Goal: Transaction & Acquisition: Download file/media

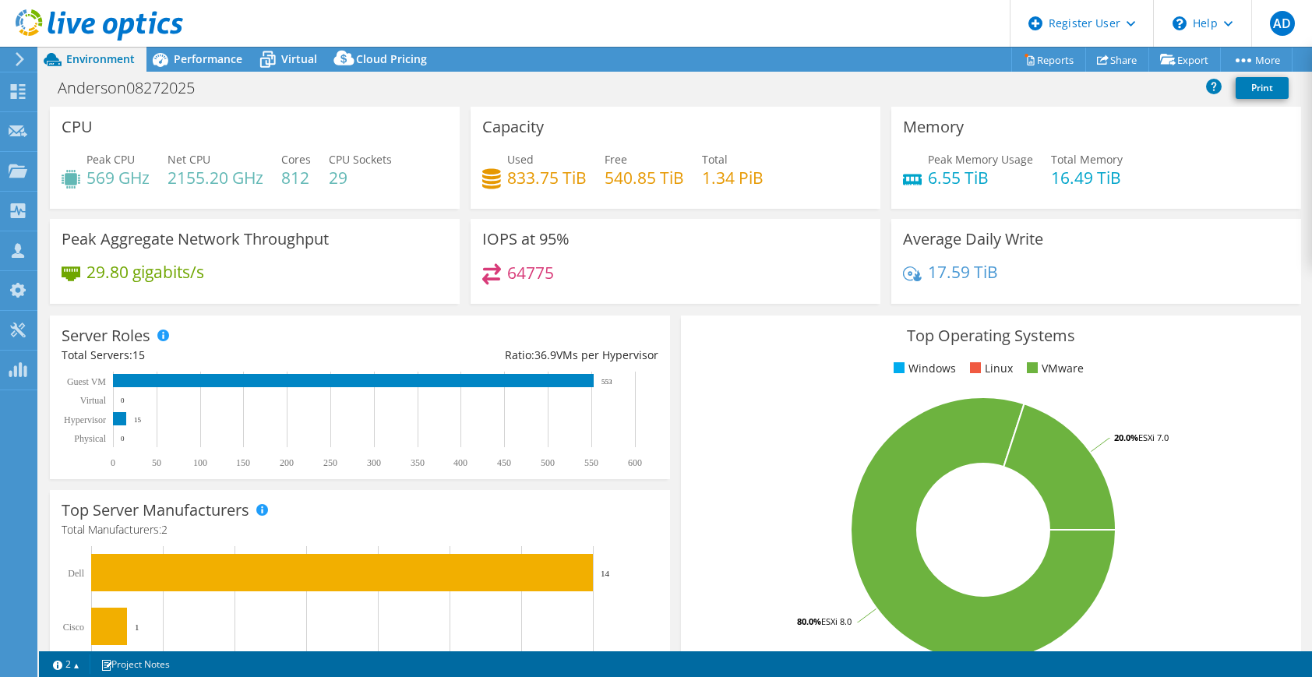
select select "USD"
click at [190, 61] on span "Performance" at bounding box center [208, 58] width 69 height 15
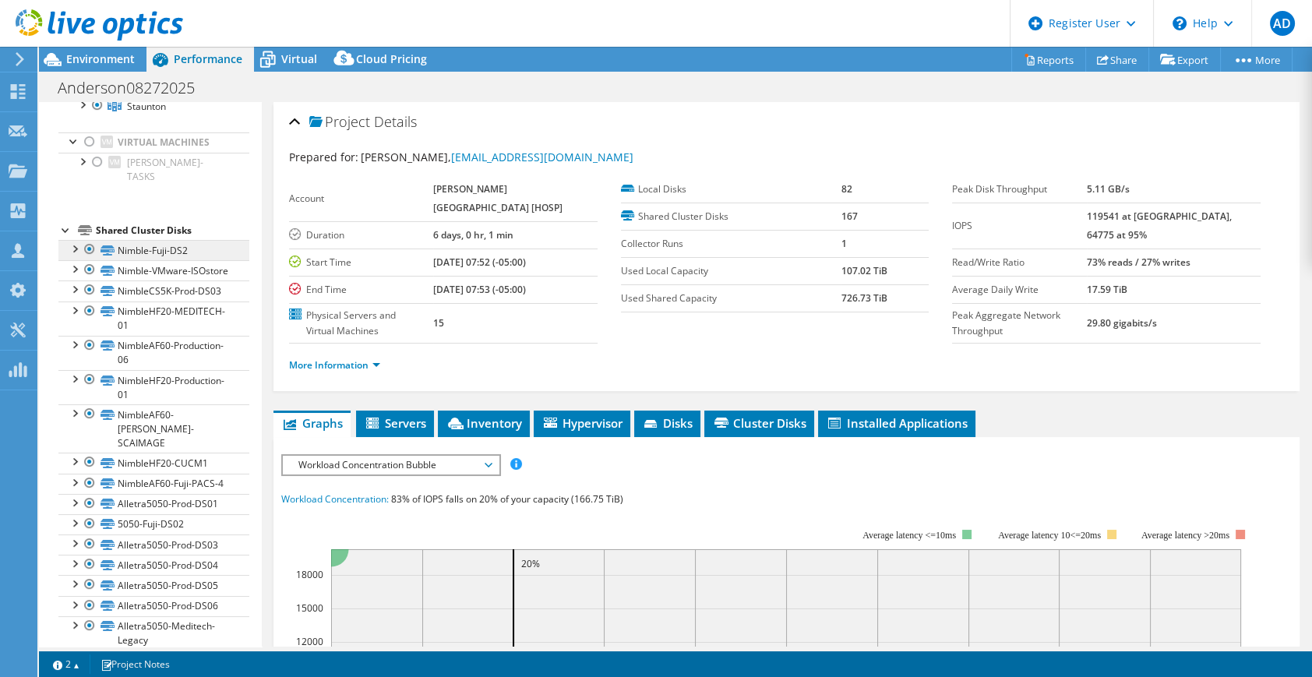
scroll to position [194, 0]
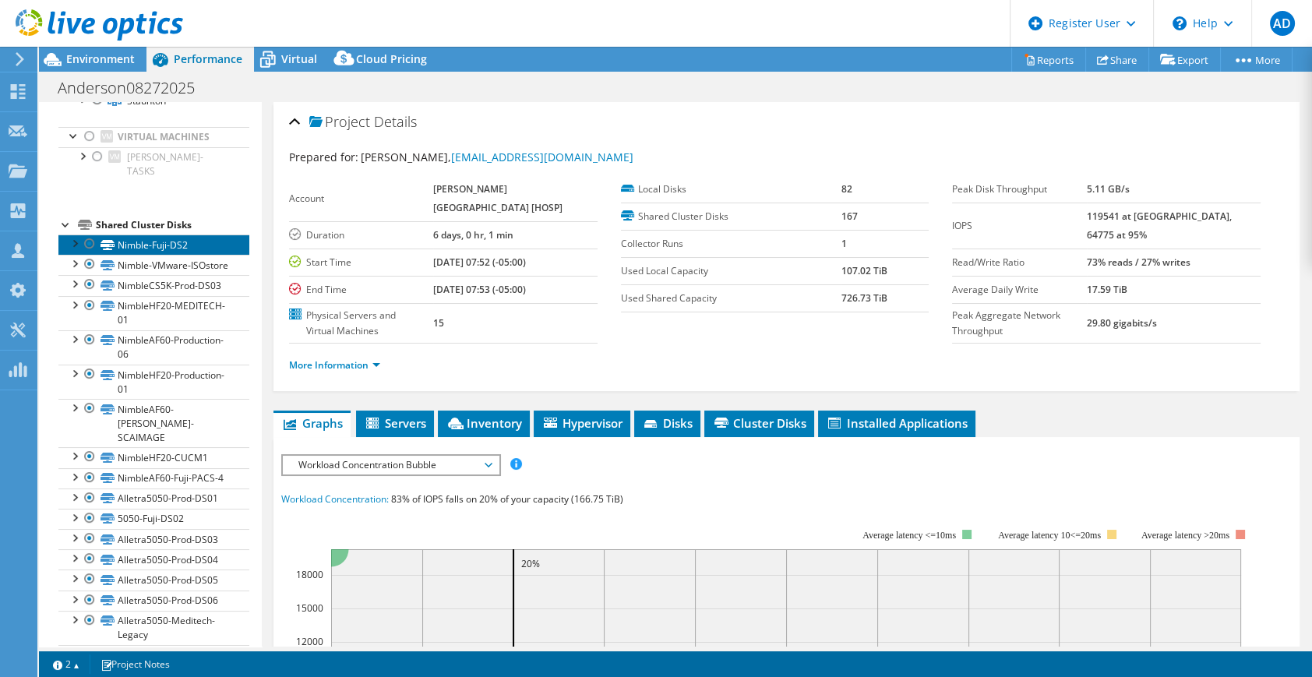
click at [155, 234] on link "Nimble-Fuji-DS2" at bounding box center [153, 244] width 191 height 20
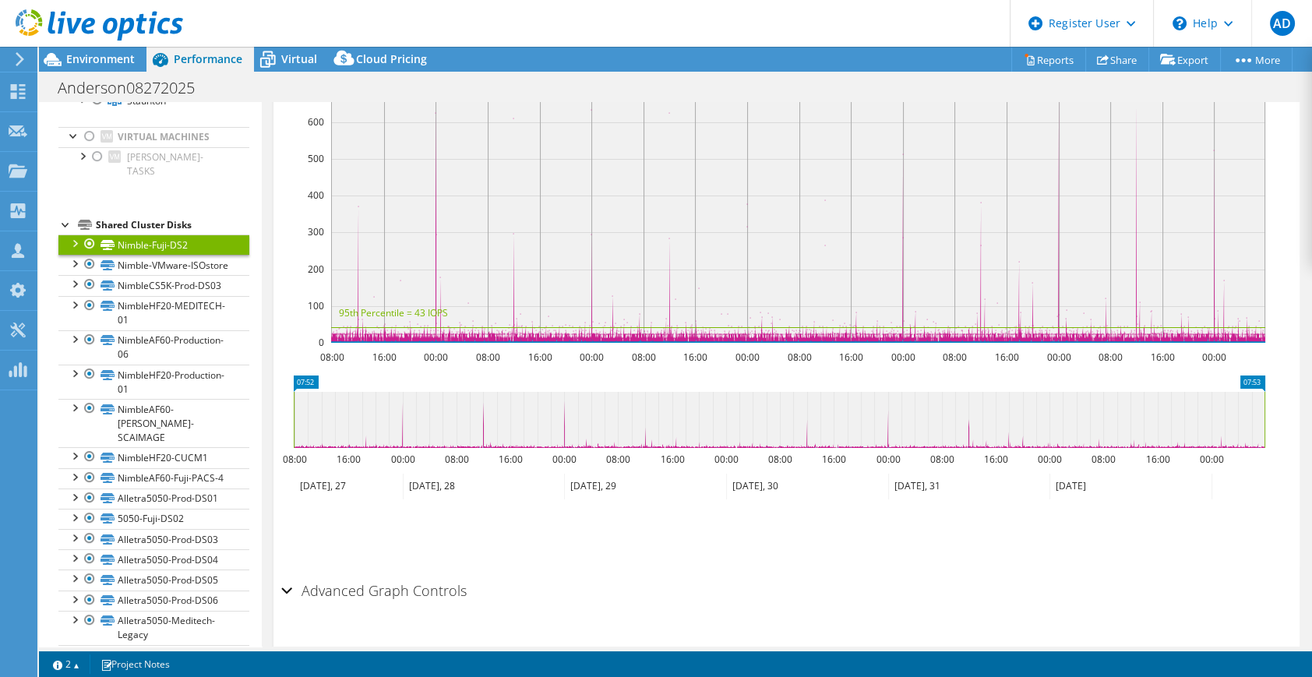
scroll to position [0, 0]
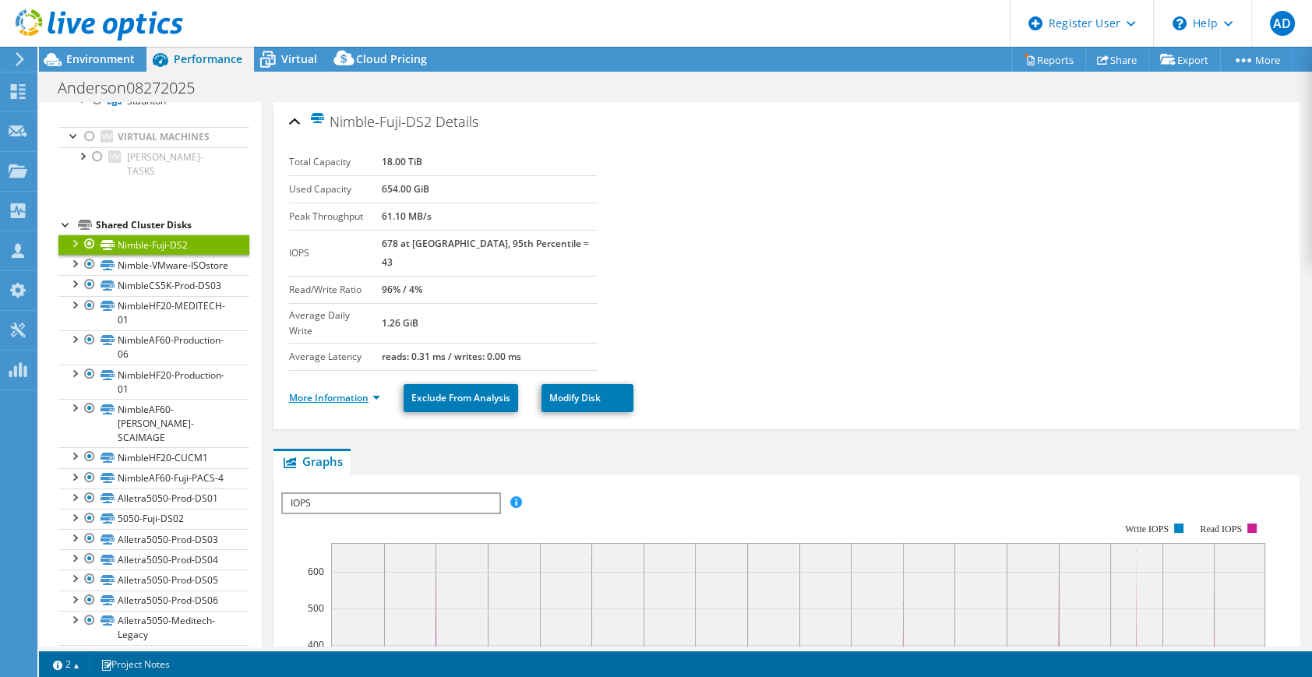
click at [378, 391] on link "More Information" at bounding box center [334, 397] width 91 height 13
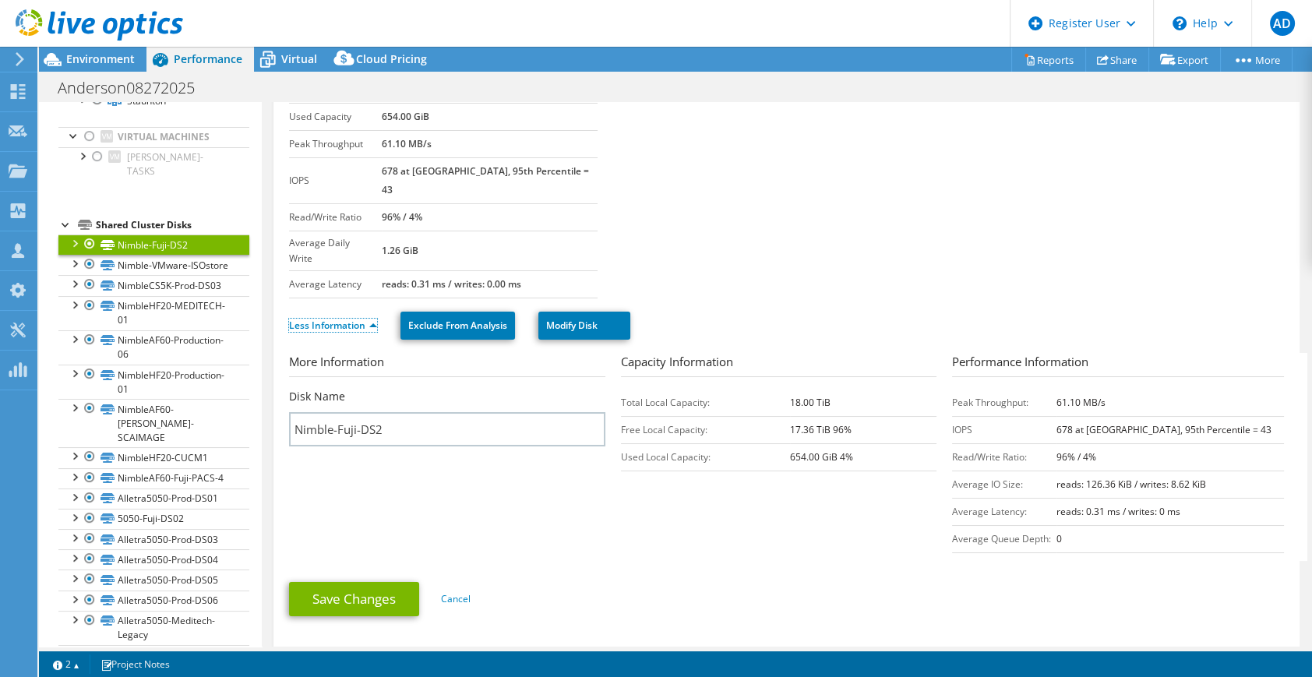
scroll to position [97, 0]
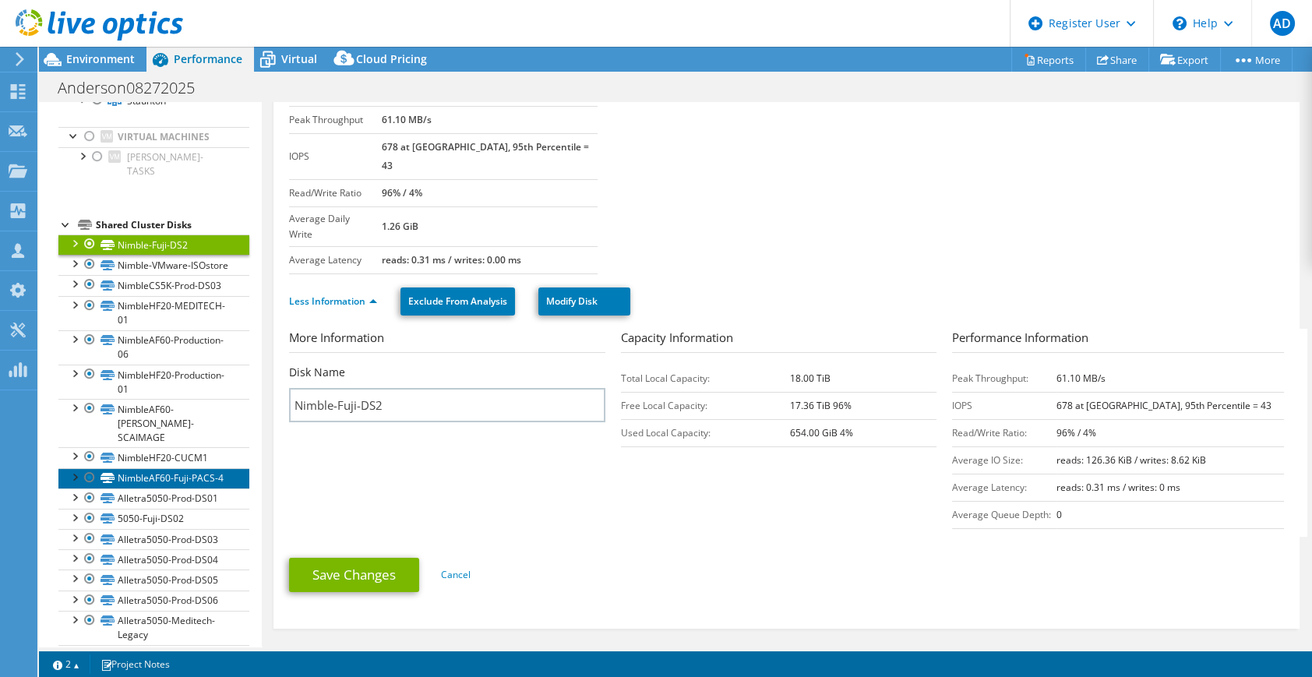
click at [191, 468] on link "NimbleAF60-Fuji-PACS-4" at bounding box center [153, 478] width 191 height 20
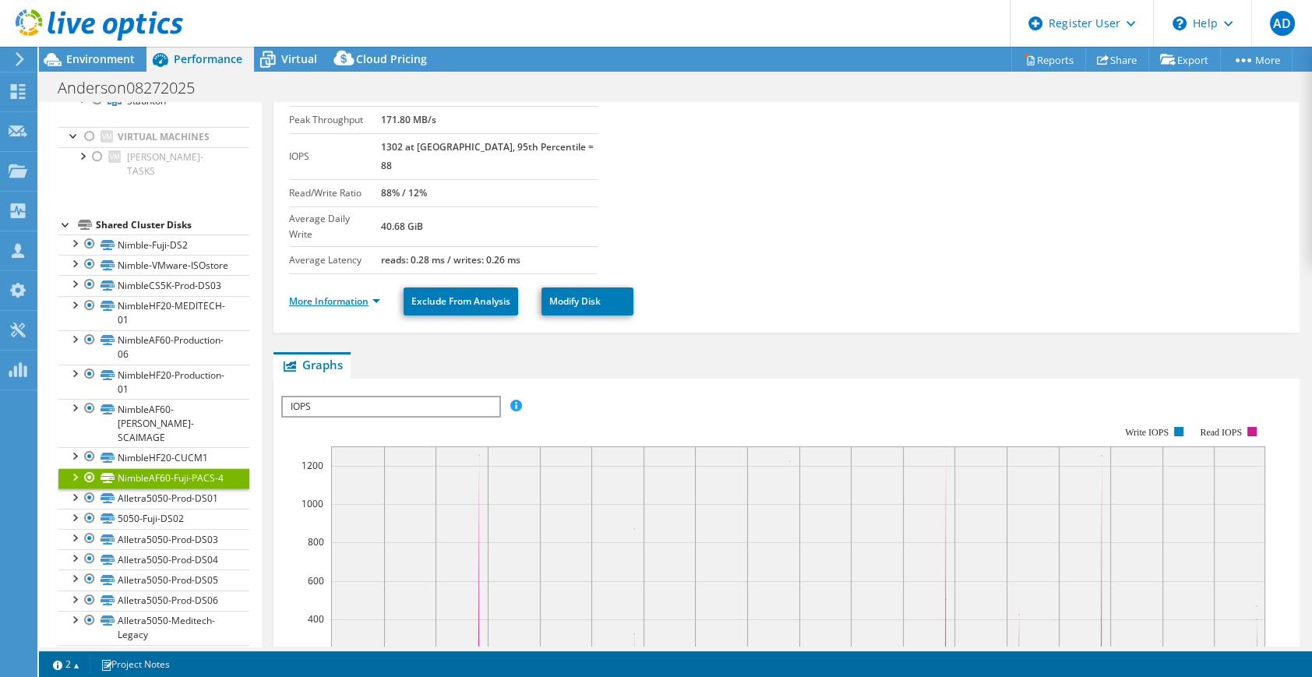
click at [343, 294] on link "More Information" at bounding box center [334, 300] width 91 height 13
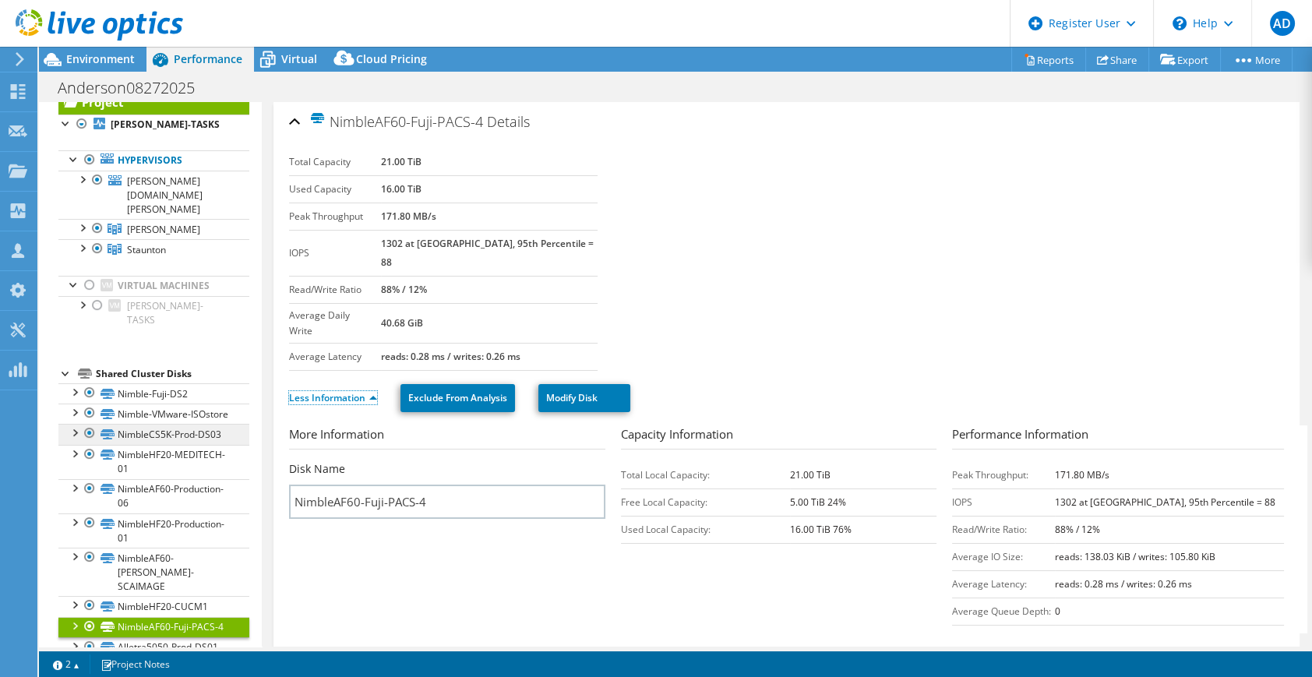
scroll to position [0, 0]
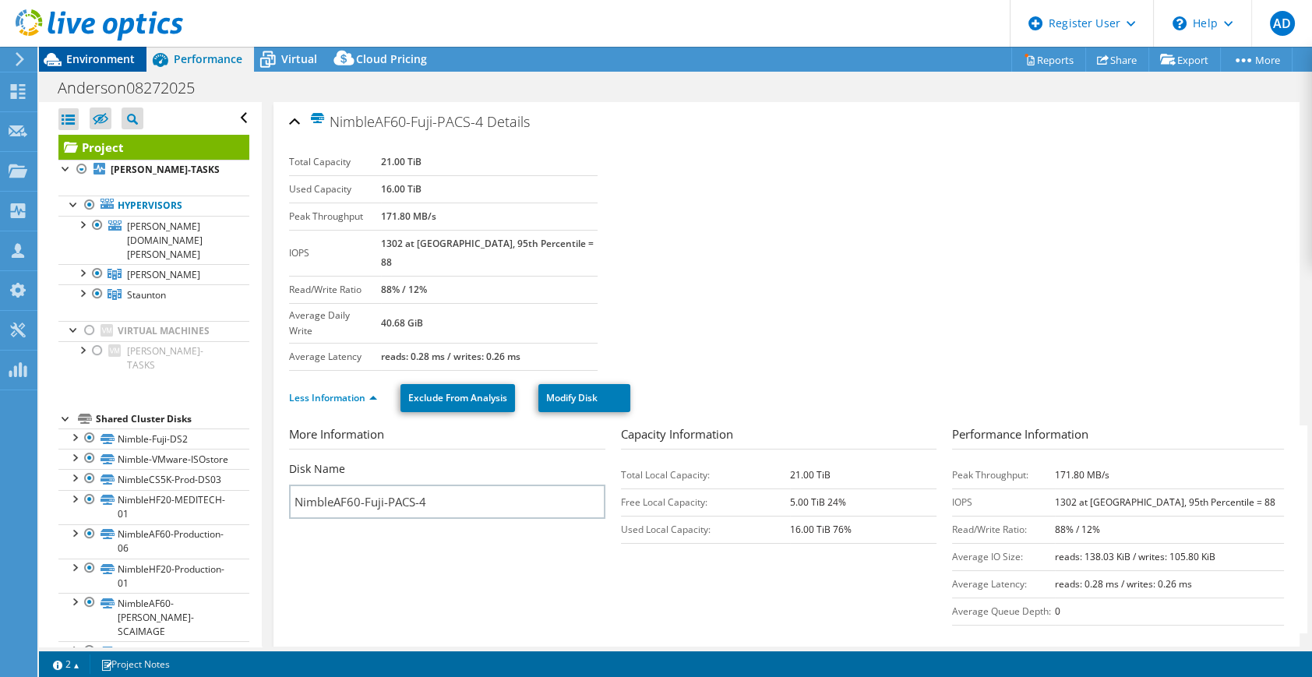
click at [76, 65] on span "Environment" at bounding box center [100, 58] width 69 height 15
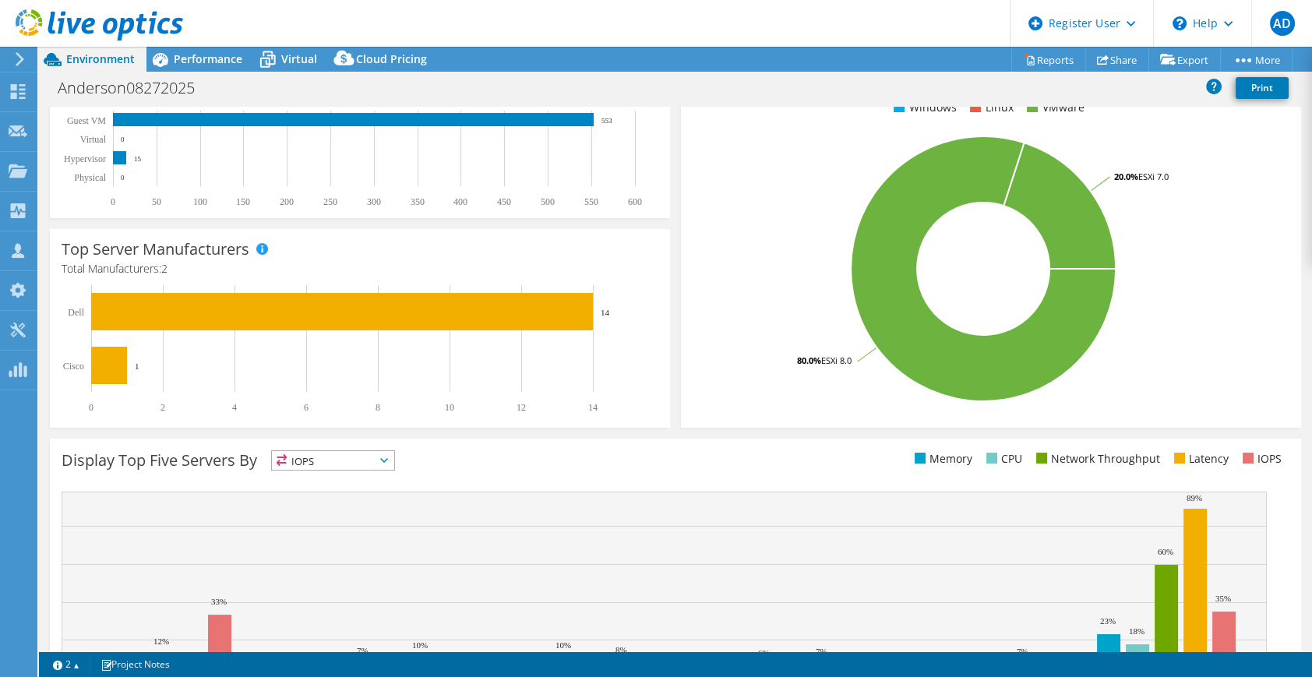
scroll to position [362, 0]
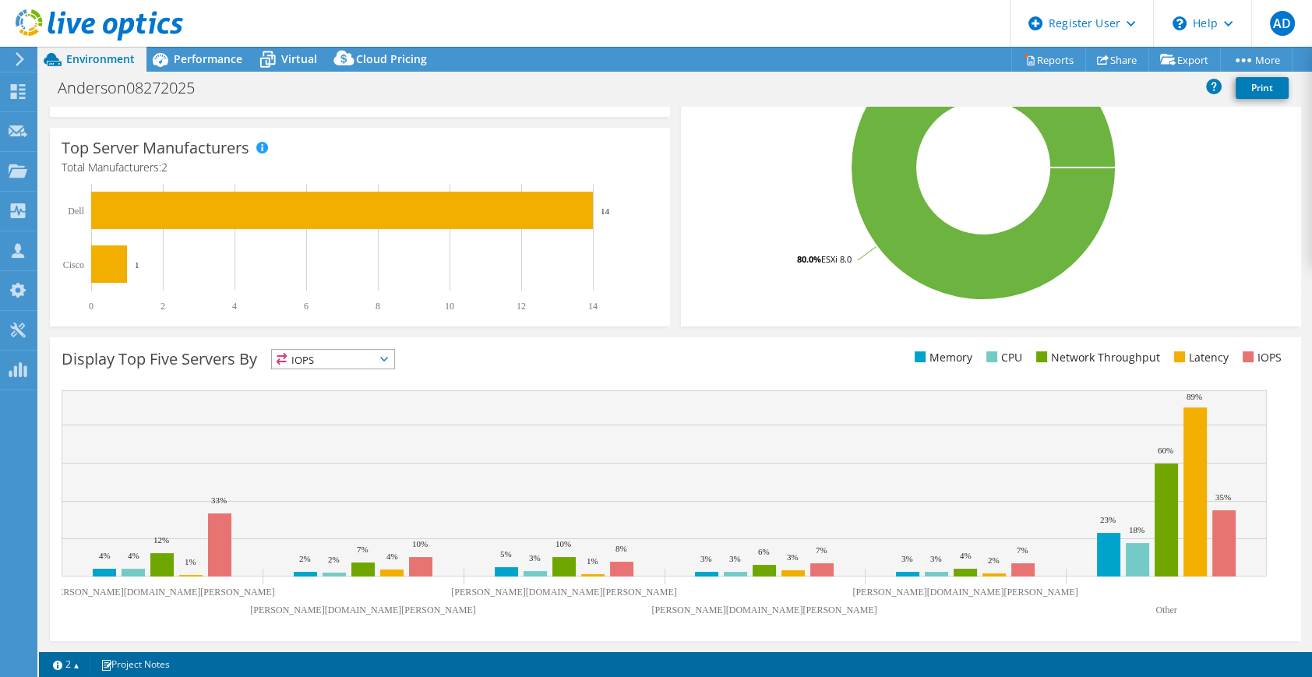
click at [368, 357] on span "IOPS" at bounding box center [333, 359] width 122 height 19
click at [473, 353] on div "Display Top Five Servers By IOPS IOPS" at bounding box center [369, 362] width 614 height 26
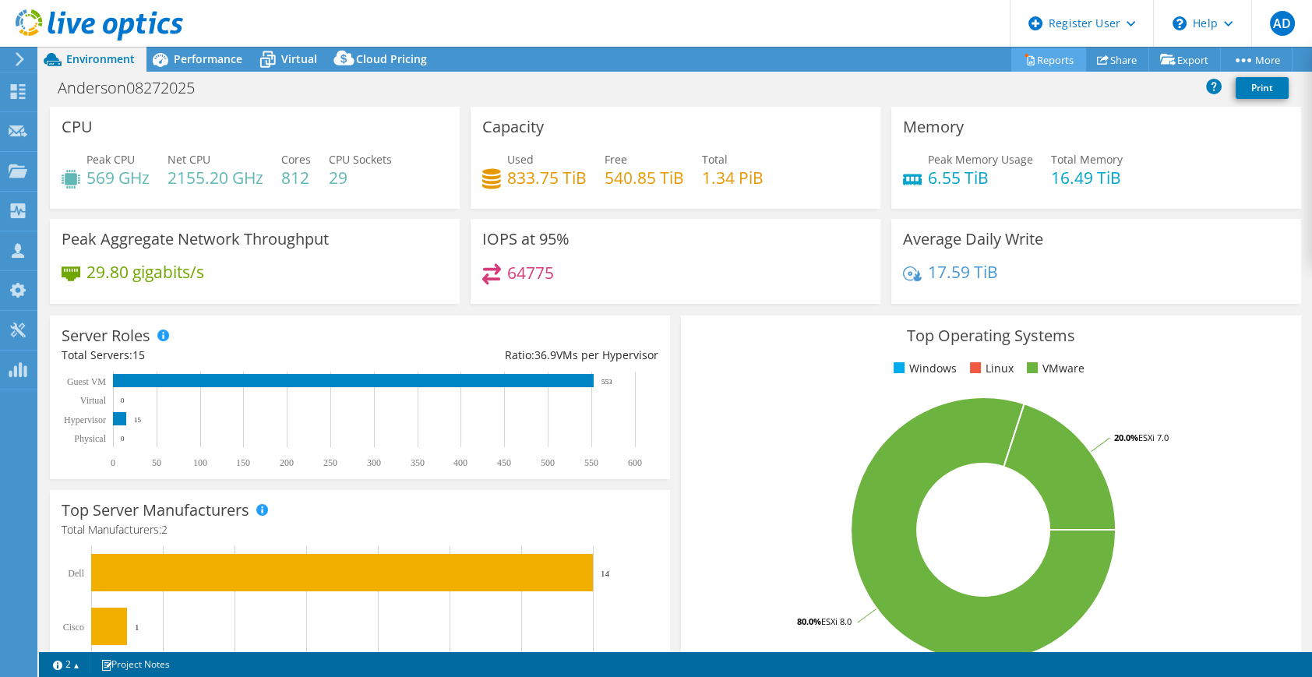
click at [1035, 60] on link "Reports" at bounding box center [1048, 60] width 75 height 24
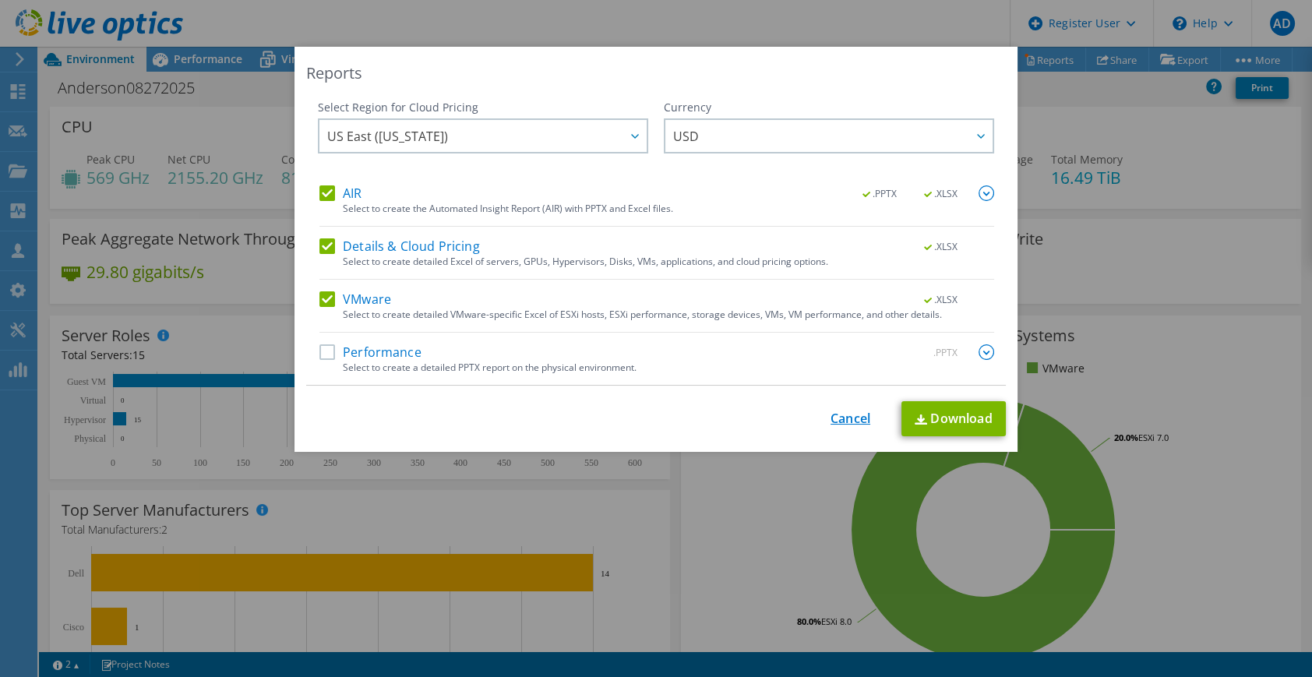
click at [840, 417] on link "Cancel" at bounding box center [850, 418] width 40 height 15
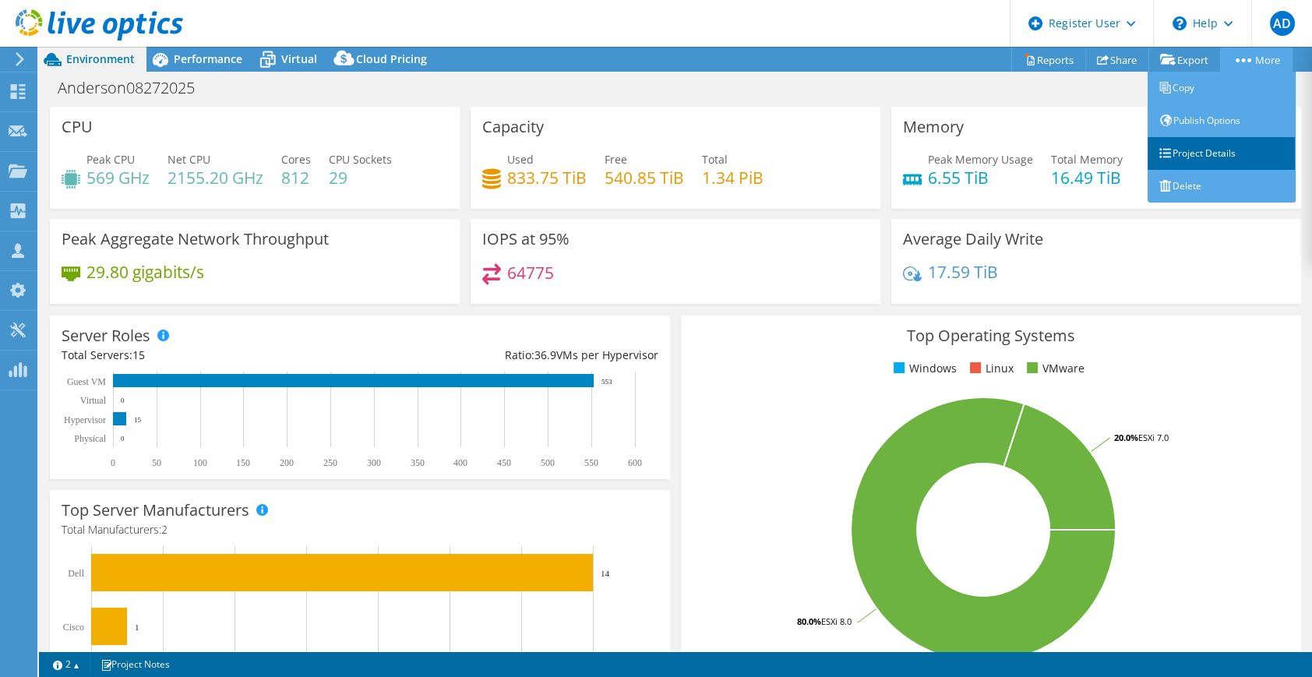
click at [1196, 153] on link "Project Details" at bounding box center [1221, 153] width 148 height 33
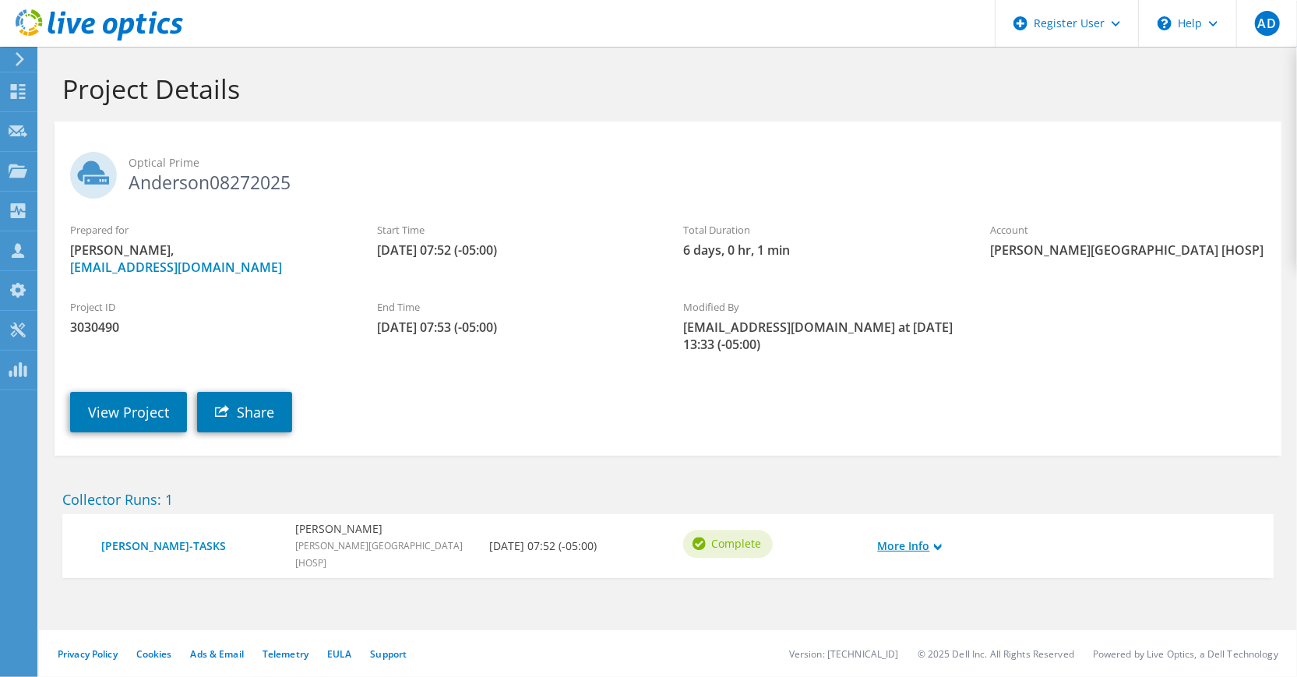
click at [937, 547] on use at bounding box center [938, 546] width 8 height 7
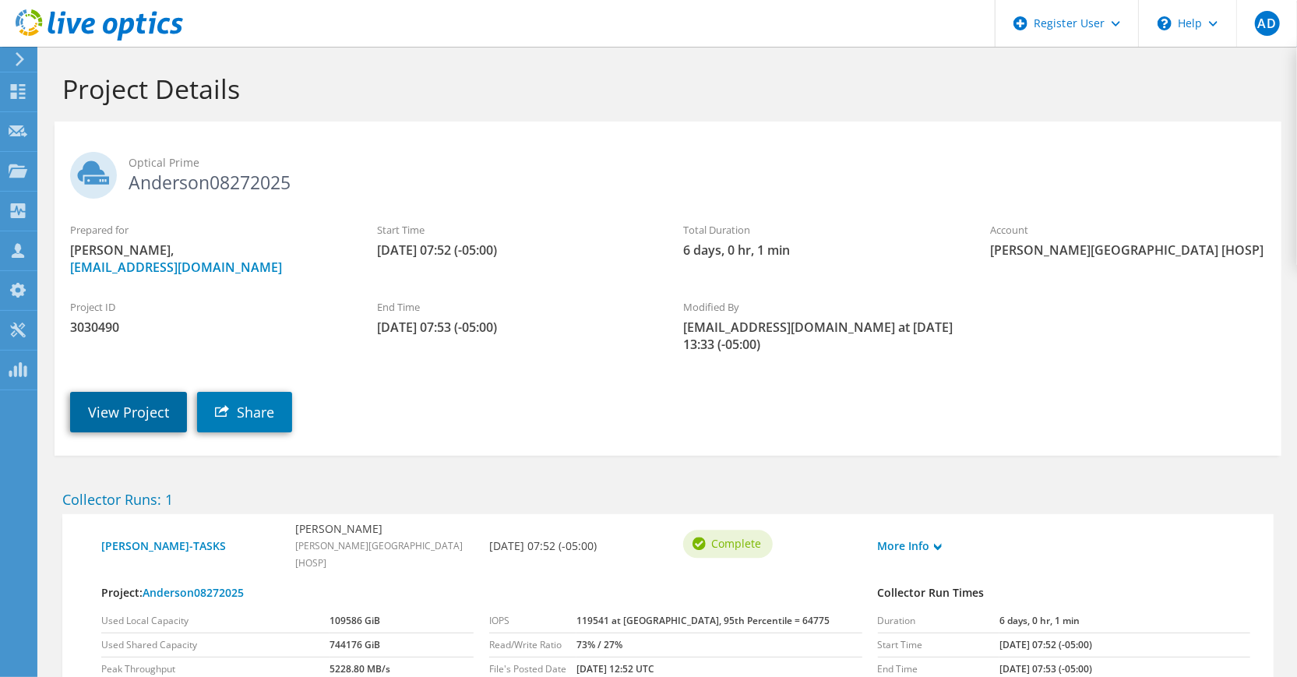
click at [149, 406] on link "View Project" at bounding box center [128, 412] width 117 height 40
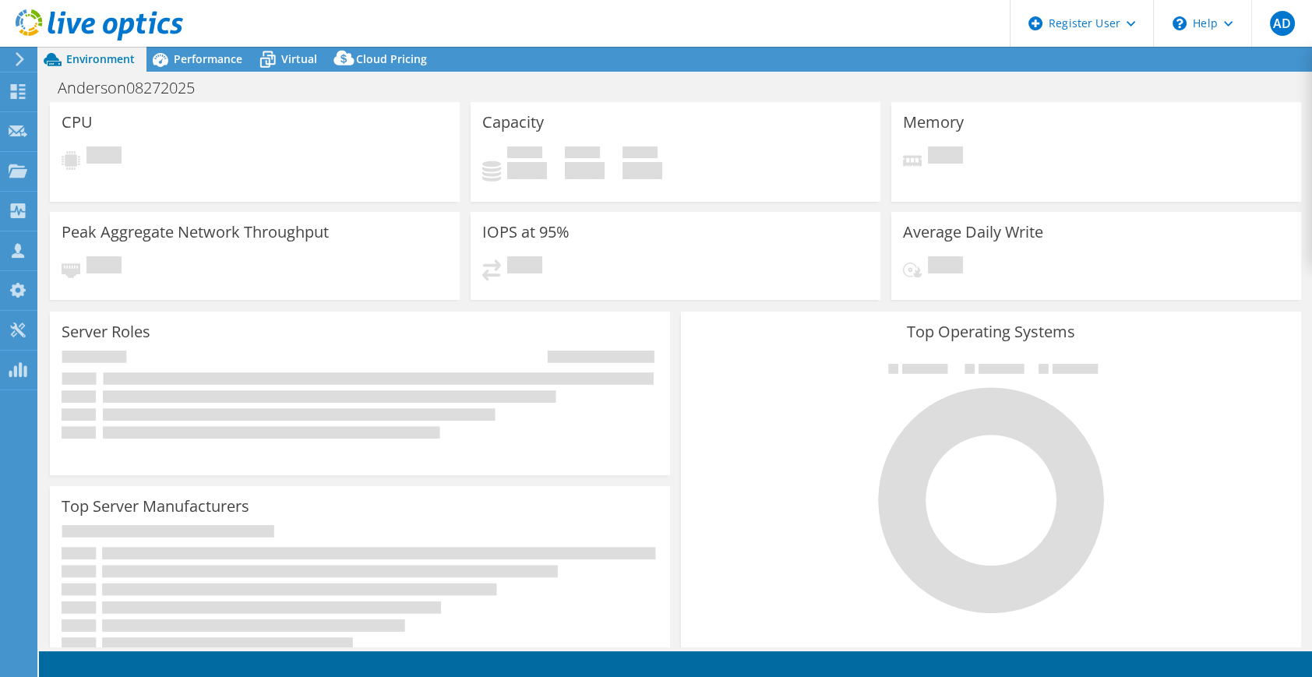
select select "USD"
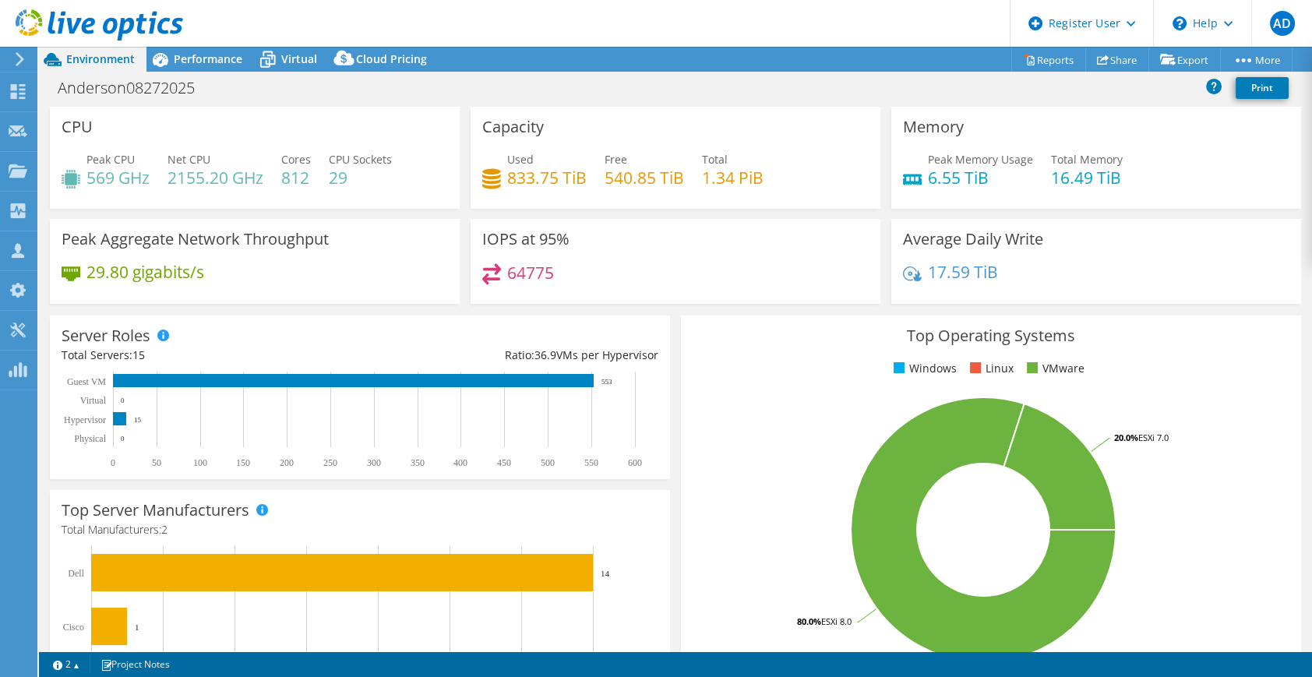
click at [103, 26] on use at bounding box center [99, 24] width 167 height 31
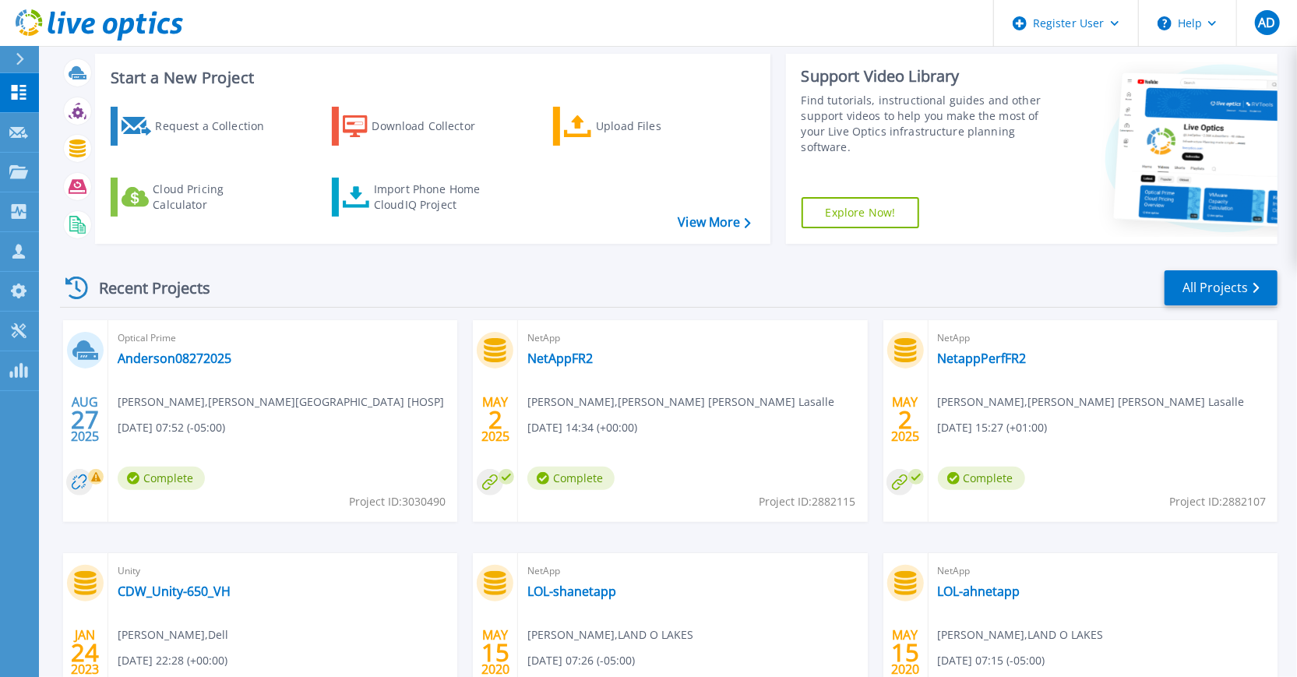
scroll to position [97, 0]
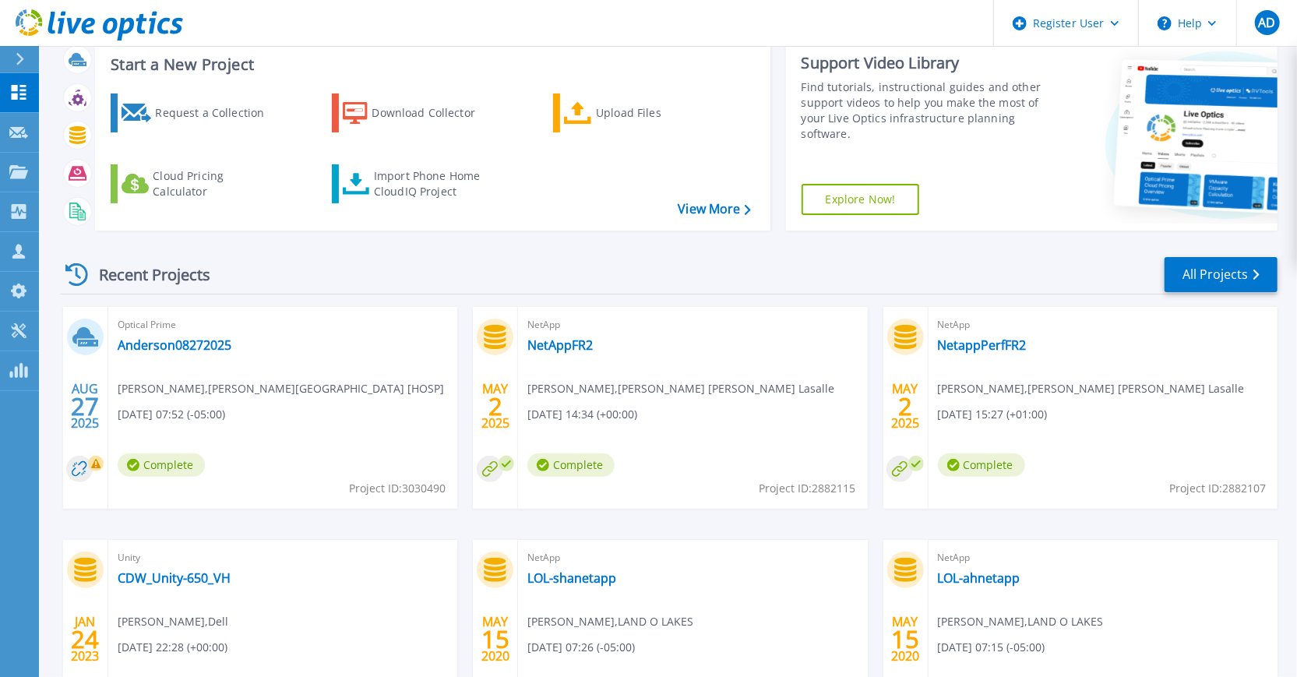
click at [25, 62] on div at bounding box center [26, 59] width 25 height 26
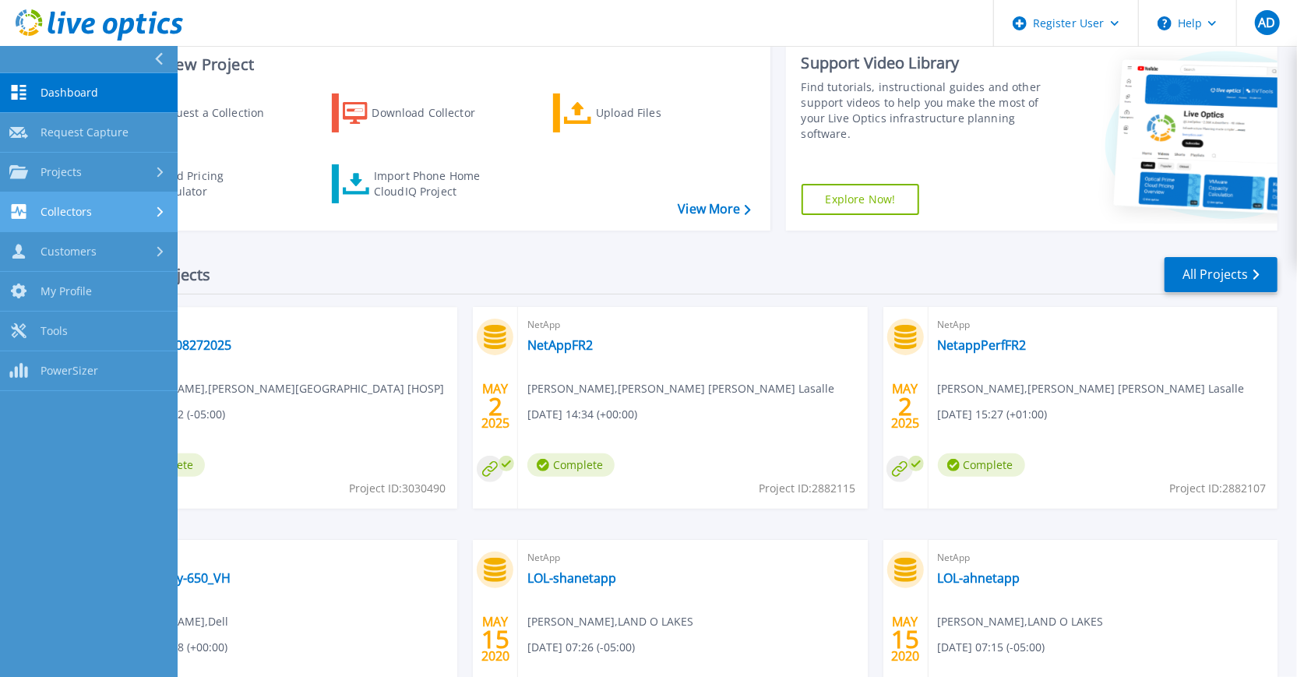
click at [142, 223] on link "Collectors Collectors" at bounding box center [89, 212] width 178 height 40
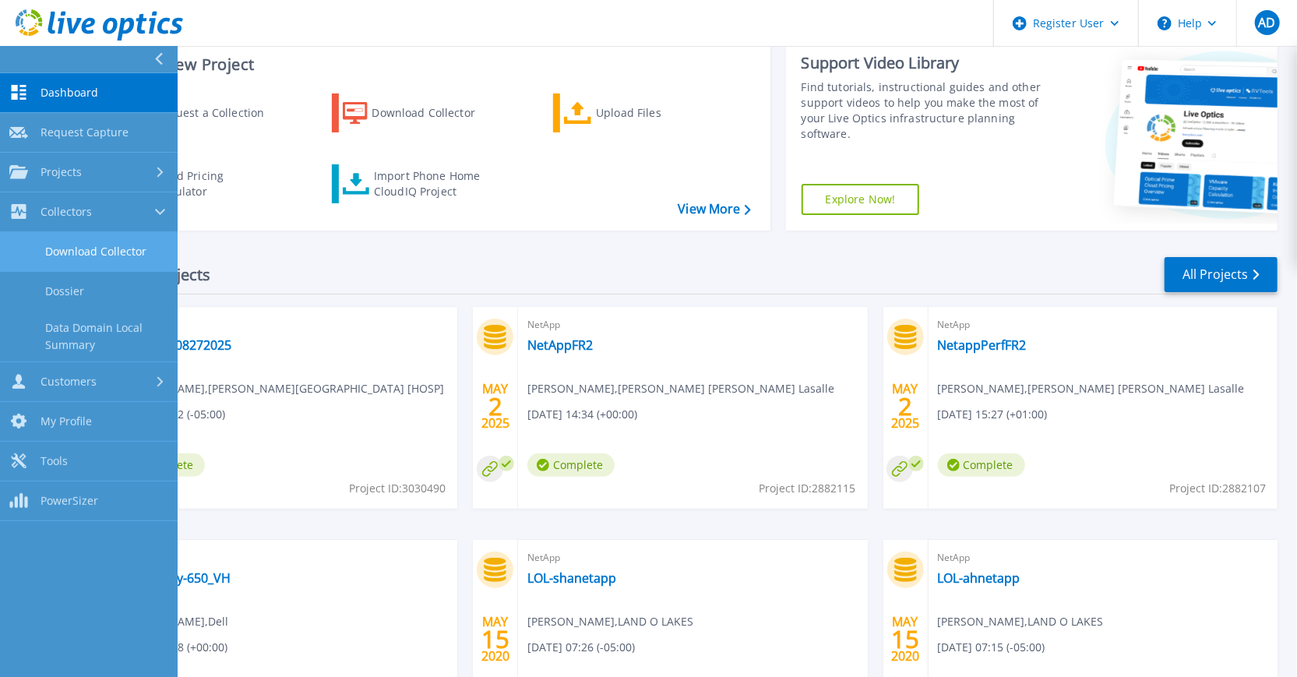
click at [134, 252] on link "Download Collector" at bounding box center [89, 252] width 178 height 40
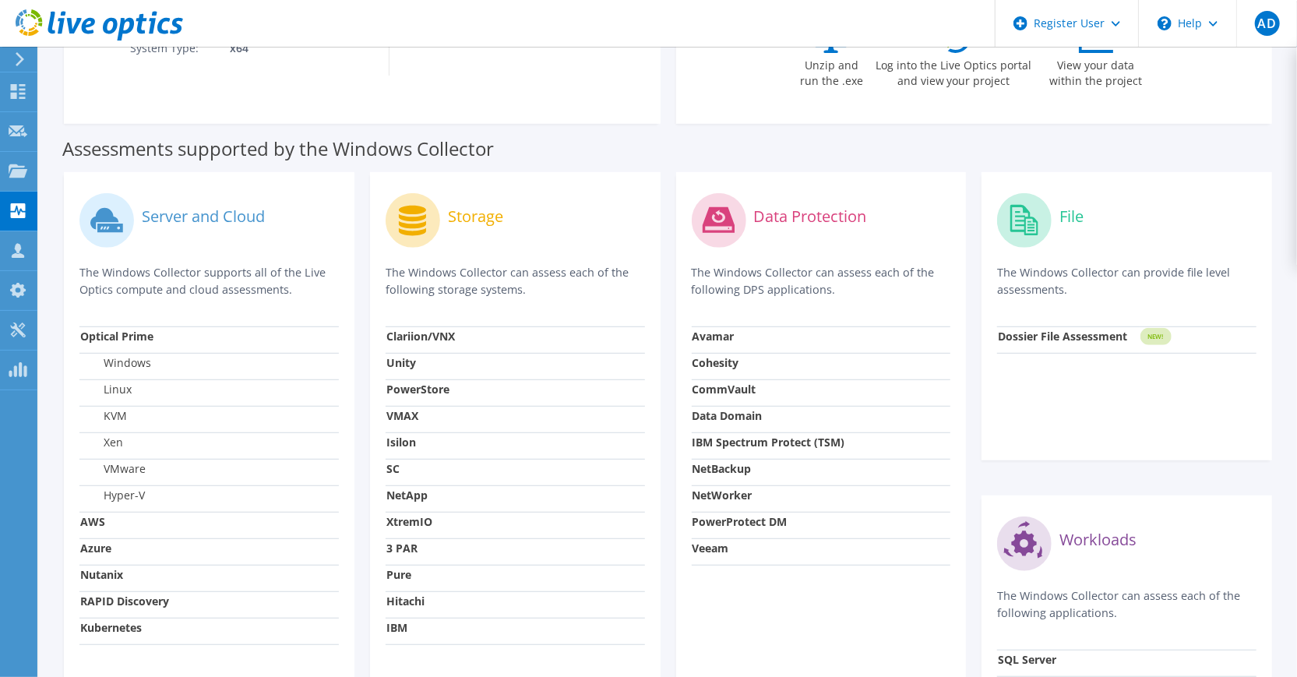
scroll to position [389, 0]
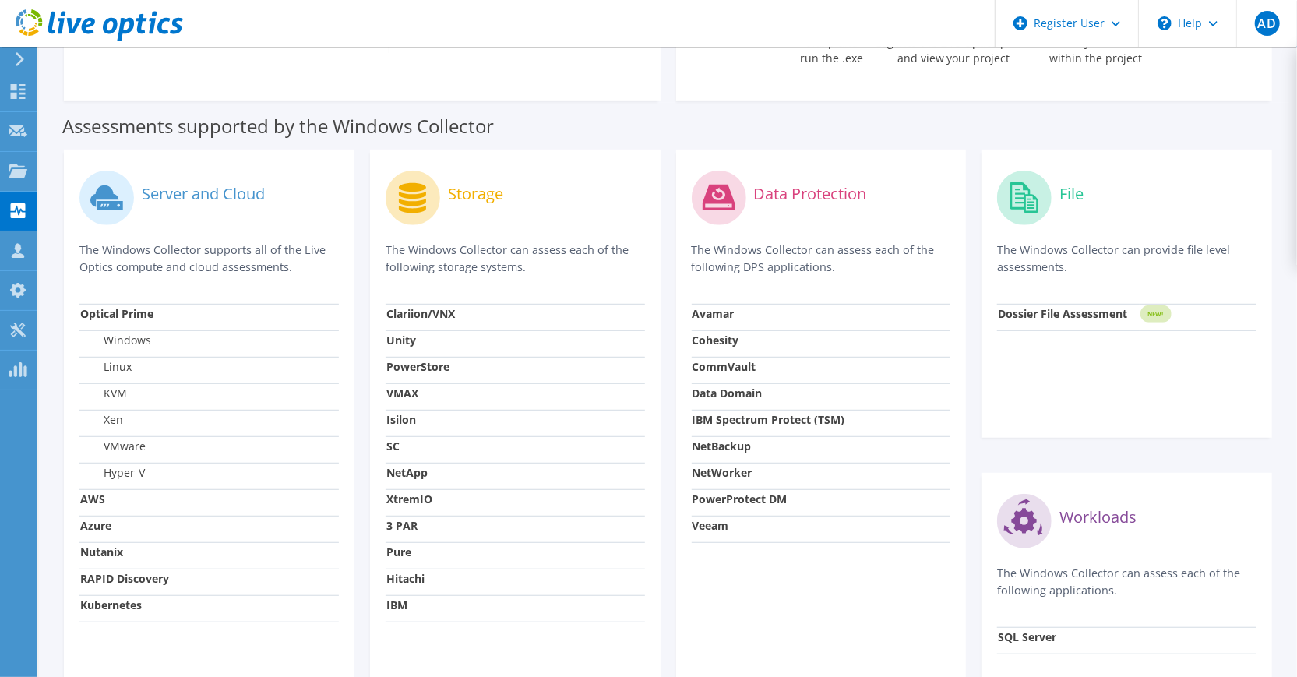
drag, startPoint x: 388, startPoint y: 230, endPoint x: 528, endPoint y: 253, distance: 142.1
click at [528, 253] on p "The Windows Collector can assess each of the following storage systems." at bounding box center [515, 258] width 259 height 34
click at [435, 241] on p "The Windows Collector can assess each of the following storage systems." at bounding box center [515, 258] width 259 height 34
drag, startPoint x: 386, startPoint y: 227, endPoint x: 541, endPoint y: 250, distance: 156.0
click at [541, 250] on p "The Windows Collector can assess each of the following storage systems." at bounding box center [515, 258] width 259 height 34
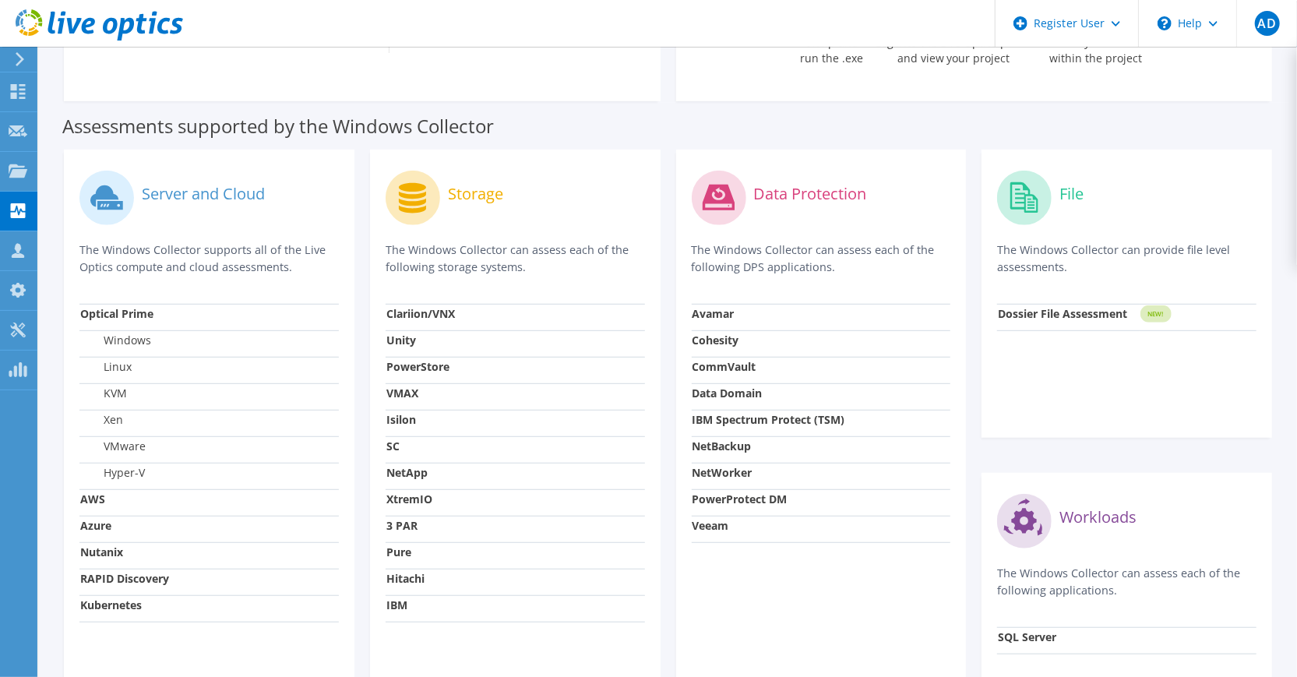
click at [440, 241] on p "The Windows Collector can assess each of the following storage systems." at bounding box center [515, 258] width 259 height 34
drag, startPoint x: 386, startPoint y: 228, endPoint x: 534, endPoint y: 250, distance: 150.3
click at [534, 250] on p "The Windows Collector can assess each of the following storage systems." at bounding box center [515, 258] width 259 height 34
drag, startPoint x: 534, startPoint y: 250, endPoint x: 512, endPoint y: 252, distance: 22.7
click at [512, 252] on p "The Windows Collector can assess each of the following storage systems." at bounding box center [515, 258] width 259 height 34
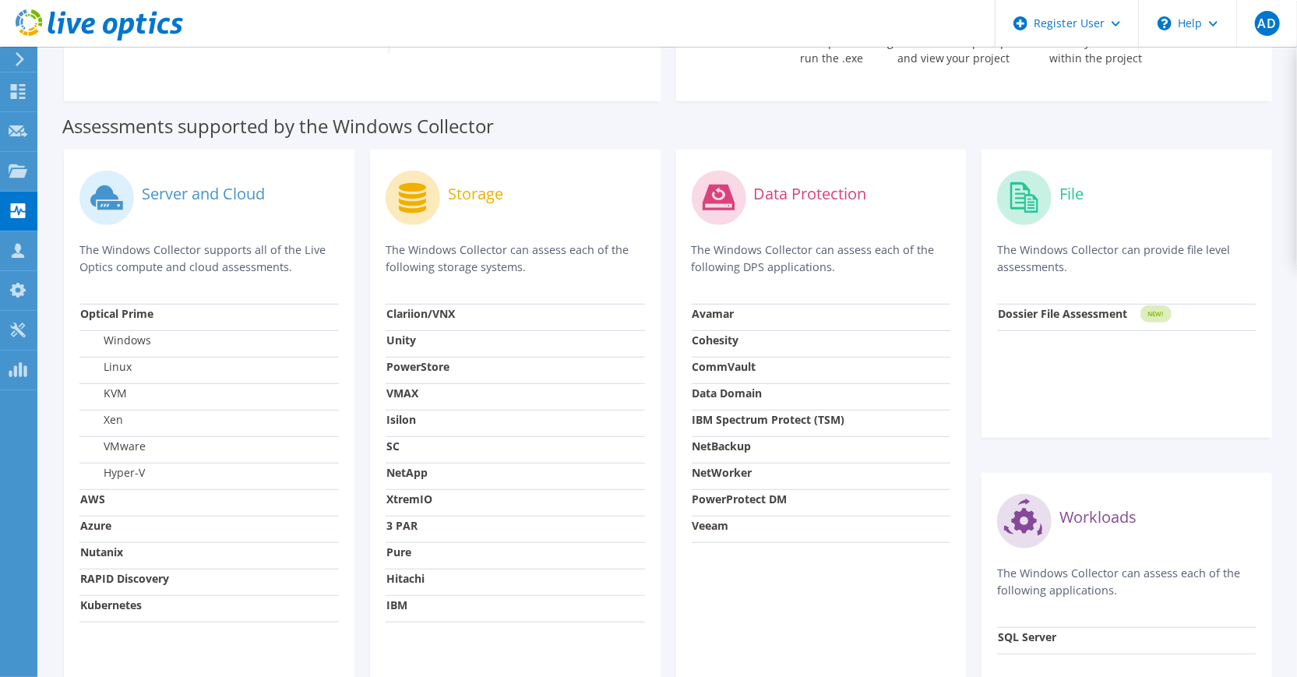
click at [461, 241] on p "The Windows Collector can assess each of the following storage systems." at bounding box center [515, 258] width 259 height 34
drag, startPoint x: 389, startPoint y: 227, endPoint x: 516, endPoint y: 252, distance: 130.1
click at [516, 252] on p "The Windows Collector can assess each of the following storage systems." at bounding box center [515, 258] width 259 height 34
click at [519, 247] on p "The Windows Collector can assess each of the following storage systems." at bounding box center [515, 258] width 259 height 34
drag, startPoint x: 386, startPoint y: 231, endPoint x: 530, endPoint y: 249, distance: 145.3
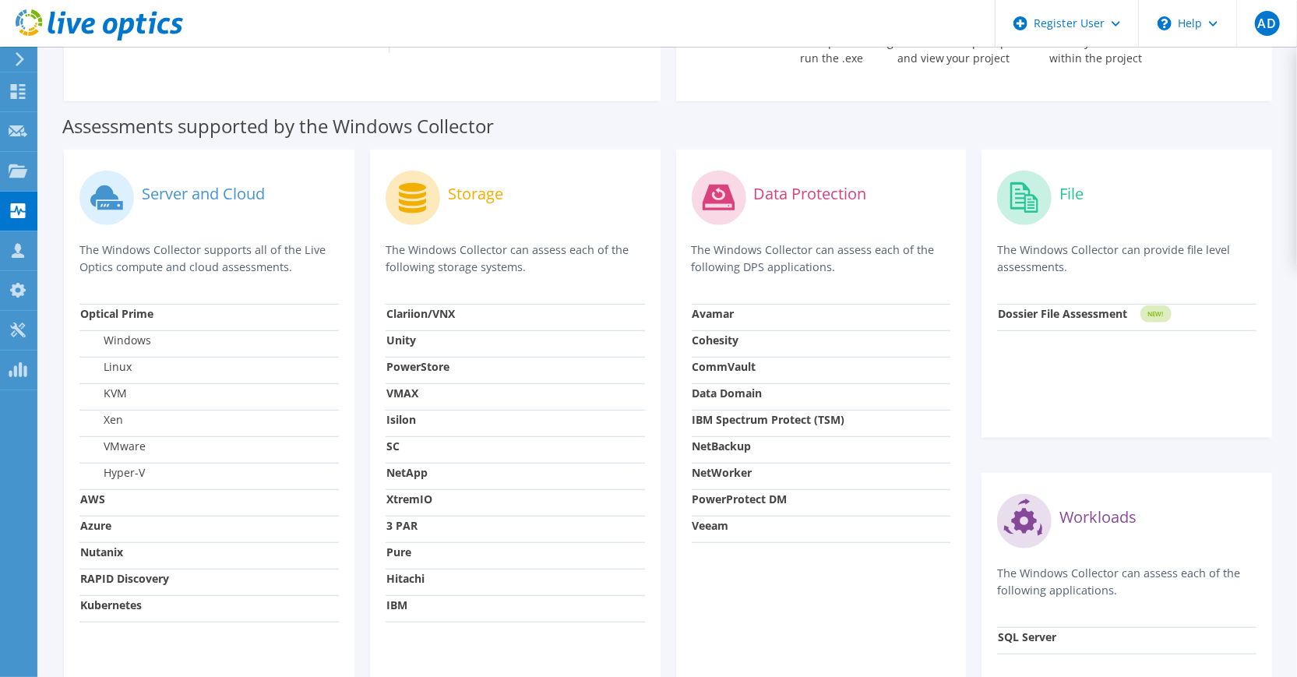
click at [530, 249] on p "The Windows Collector can assess each of the following storage systems." at bounding box center [515, 258] width 259 height 34
drag, startPoint x: 530, startPoint y: 249, endPoint x: 510, endPoint y: 253, distance: 19.9
click at [510, 253] on p "The Windows Collector can assess each of the following storage systems." at bounding box center [515, 258] width 259 height 34
click at [477, 245] on p "The Windows Collector can assess each of the following storage systems." at bounding box center [515, 258] width 259 height 34
drag, startPoint x: 462, startPoint y: 231, endPoint x: 525, endPoint y: 251, distance: 66.0
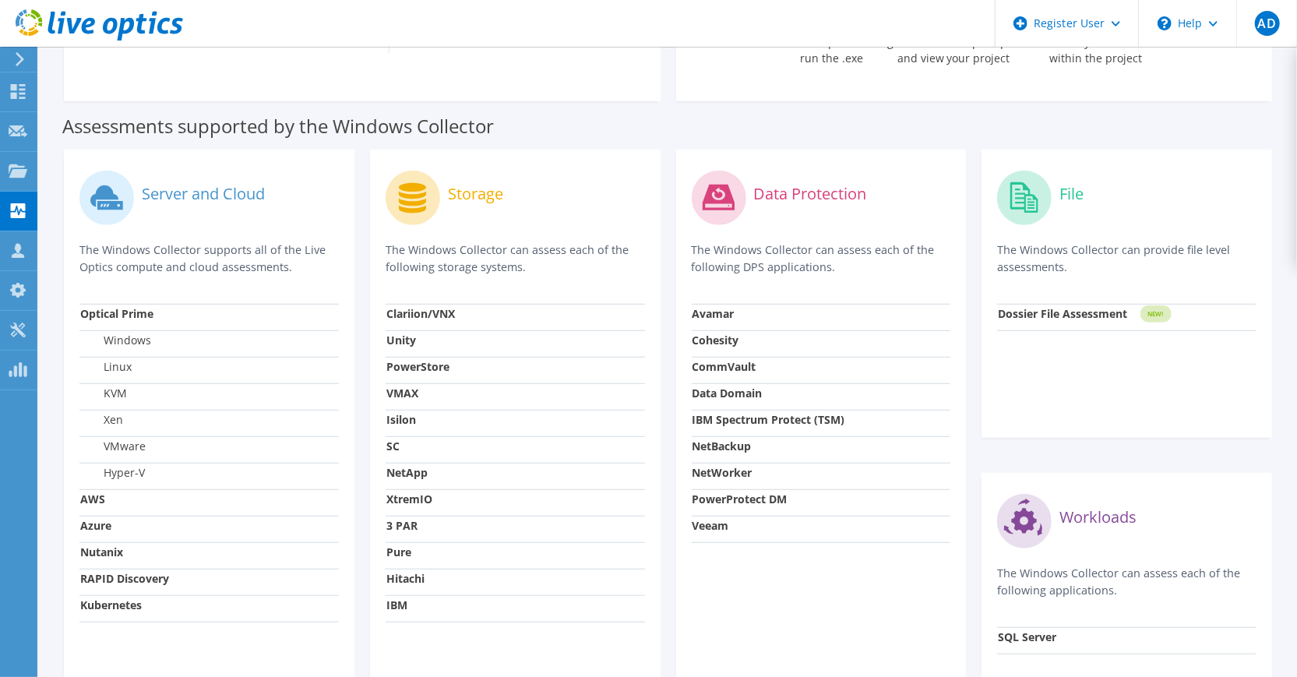
click at [525, 251] on p "The Windows Collector can assess each of the following storage systems." at bounding box center [515, 258] width 259 height 34
drag, startPoint x: 525, startPoint y: 251, endPoint x: 502, endPoint y: 253, distance: 23.5
click at [502, 253] on p "The Windows Collector can assess each of the following storage systems." at bounding box center [515, 258] width 259 height 34
click at [473, 241] on p "The Windows Collector can assess each of the following storage systems." at bounding box center [515, 258] width 259 height 34
drag, startPoint x: 460, startPoint y: 230, endPoint x: 526, endPoint y: 246, distance: 68.9
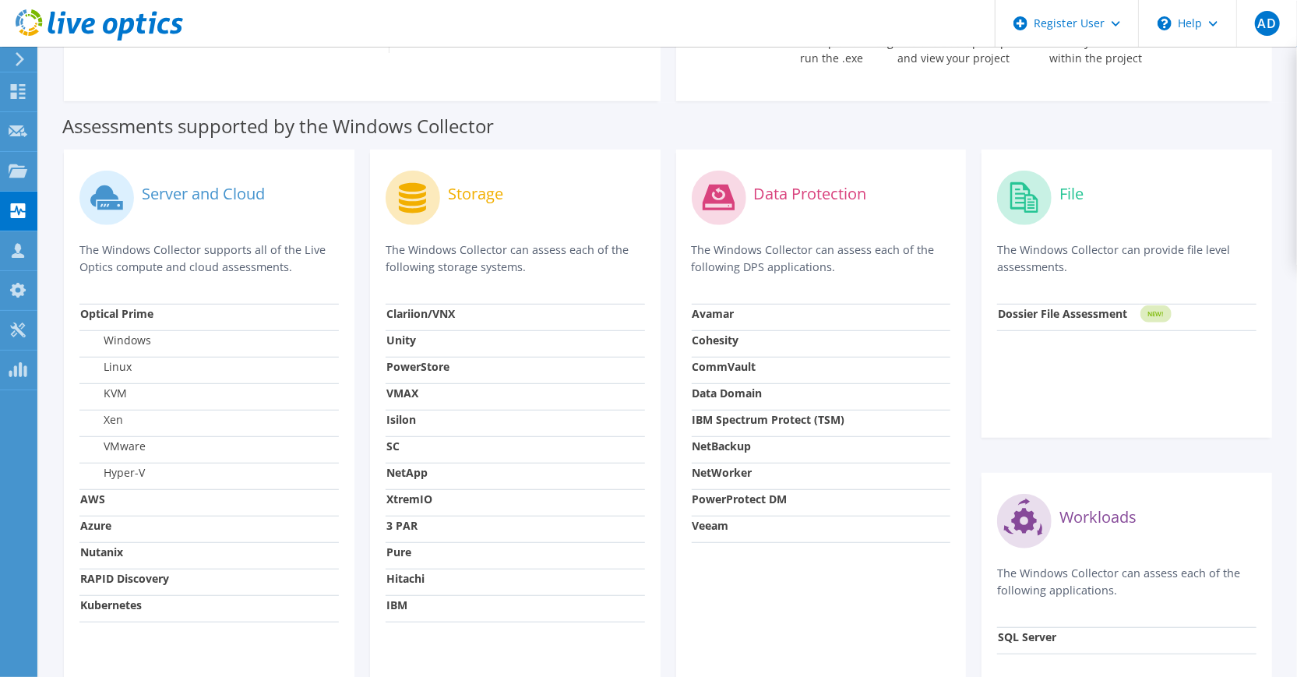
click at [526, 246] on p "The Windows Collector can assess each of the following storage systems." at bounding box center [515, 258] width 259 height 34
drag, startPoint x: 526, startPoint y: 246, endPoint x: 506, endPoint y: 249, distance: 20.5
click at [506, 249] on p "The Windows Collector can assess each of the following storage systems." at bounding box center [515, 258] width 259 height 34
click at [474, 241] on p "The Windows Collector can assess each of the following storage systems." at bounding box center [515, 258] width 259 height 34
drag, startPoint x: 460, startPoint y: 227, endPoint x: 529, endPoint y: 246, distance: 72.0
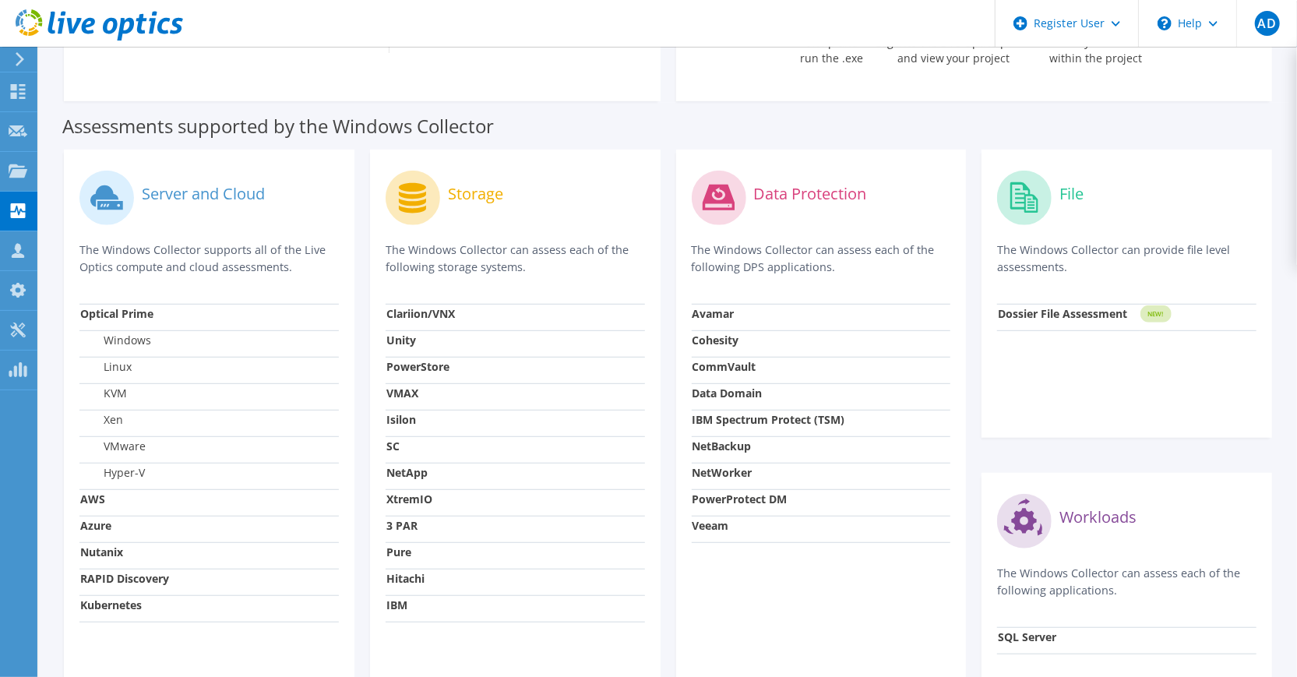
click at [529, 246] on p "The Windows Collector can assess each of the following storage systems." at bounding box center [515, 258] width 259 height 34
drag, startPoint x: 529, startPoint y: 246, endPoint x: 478, endPoint y: 248, distance: 50.7
click at [478, 248] on p "The Windows Collector can assess each of the following storage systems." at bounding box center [515, 258] width 259 height 34
click at [466, 241] on p "The Windows Collector can assess each of the following storage systems." at bounding box center [515, 258] width 259 height 34
drag, startPoint x: 461, startPoint y: 227, endPoint x: 526, endPoint y: 248, distance: 69.0
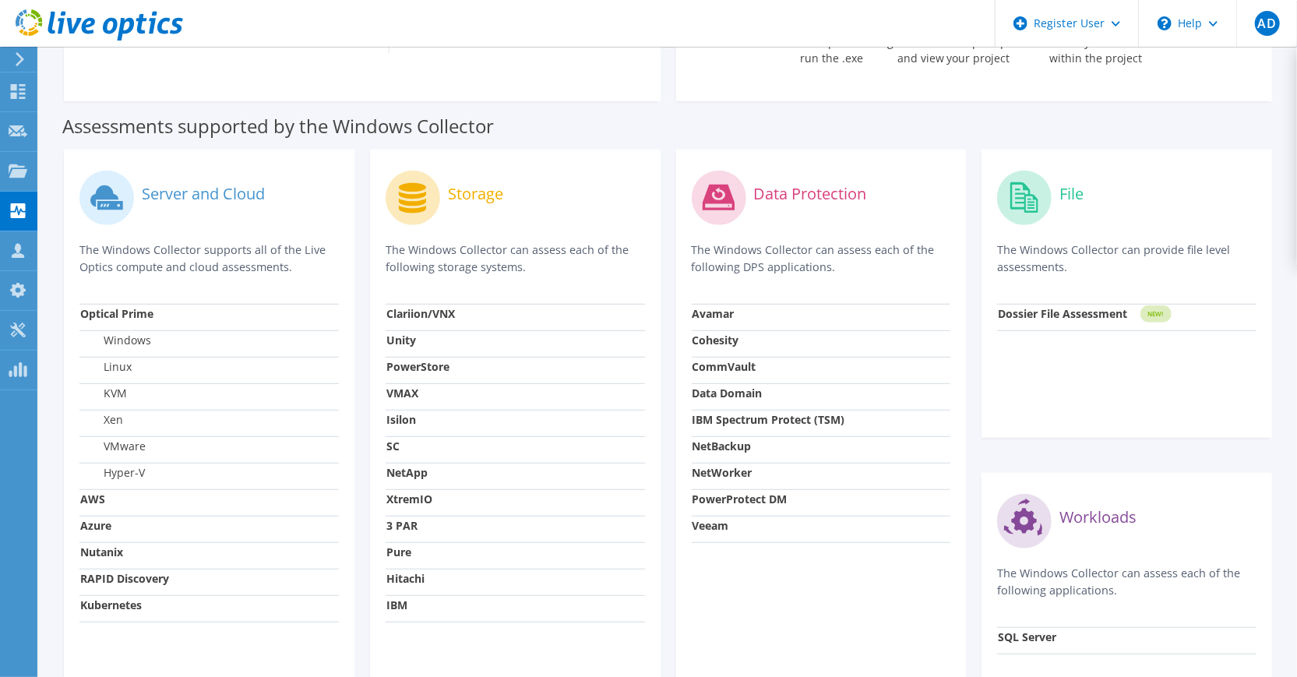
click at [526, 248] on p "The Windows Collector can assess each of the following storage systems." at bounding box center [515, 258] width 259 height 34
drag, startPoint x: 526, startPoint y: 248, endPoint x: 503, endPoint y: 248, distance: 23.4
click at [503, 248] on p "The Windows Collector can assess each of the following storage systems." at bounding box center [515, 258] width 259 height 34
click at [460, 241] on p "The Windows Collector can assess each of the following storage systems." at bounding box center [515, 258] width 259 height 34
drag, startPoint x: 460, startPoint y: 230, endPoint x: 525, endPoint y: 245, distance: 67.3
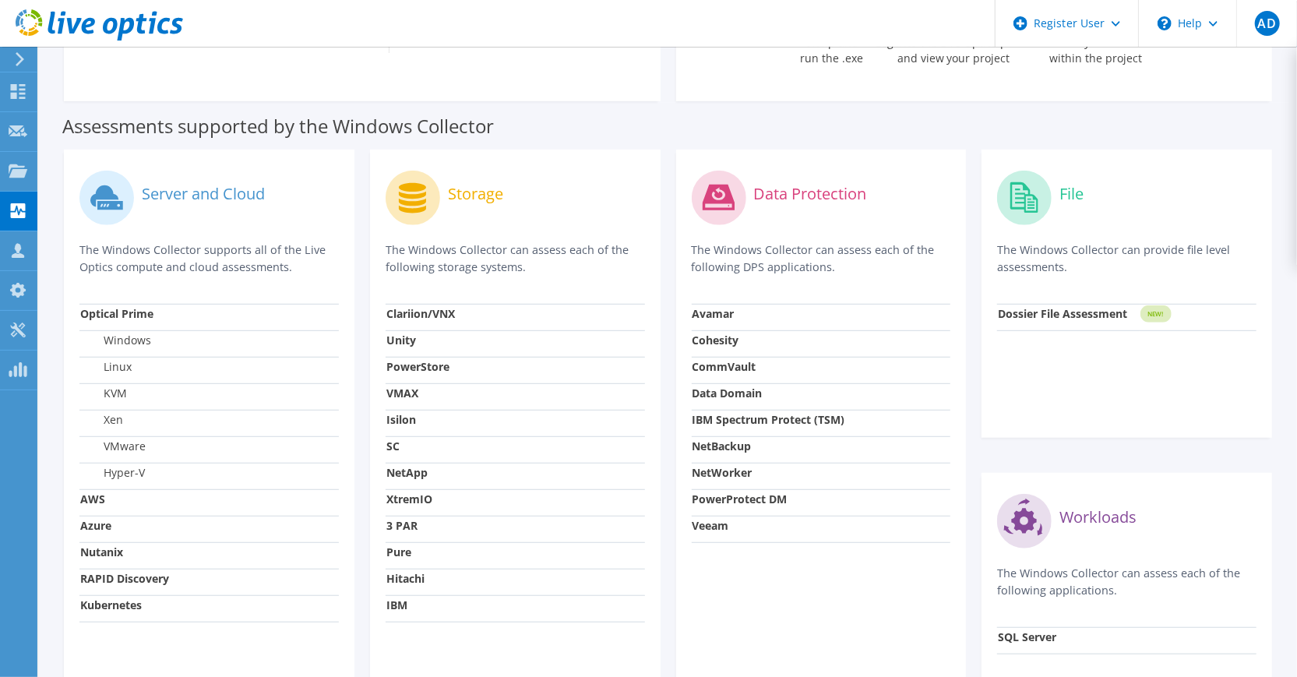
click at [525, 245] on p "The Windows Collector can assess each of the following storage systems." at bounding box center [515, 258] width 259 height 34
drag, startPoint x: 525, startPoint y: 245, endPoint x: 496, endPoint y: 238, distance: 29.9
click at [496, 241] on p "The Windows Collector can assess each of the following storage systems." at bounding box center [515, 258] width 259 height 34
click at [485, 241] on p "The Windows Collector can assess each of the following storage systems." at bounding box center [515, 258] width 259 height 34
drag, startPoint x: 509, startPoint y: 228, endPoint x: 526, endPoint y: 247, distance: 25.9
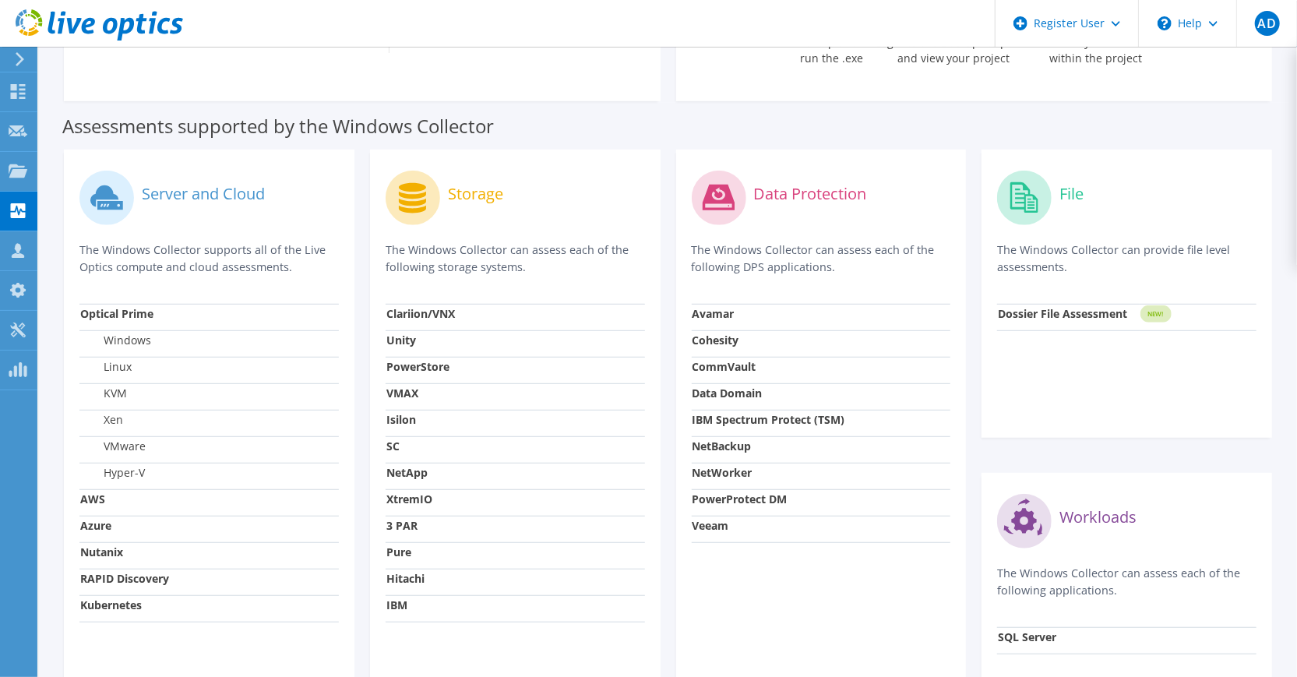
click at [526, 247] on p "The Windows Collector can assess each of the following storage systems." at bounding box center [515, 258] width 259 height 34
drag, startPoint x: 526, startPoint y: 247, endPoint x: 558, endPoint y: 263, distance: 35.9
click at [558, 263] on div "Storage The Windows Collector can assess each of the following storage systems." at bounding box center [515, 234] width 259 height 139
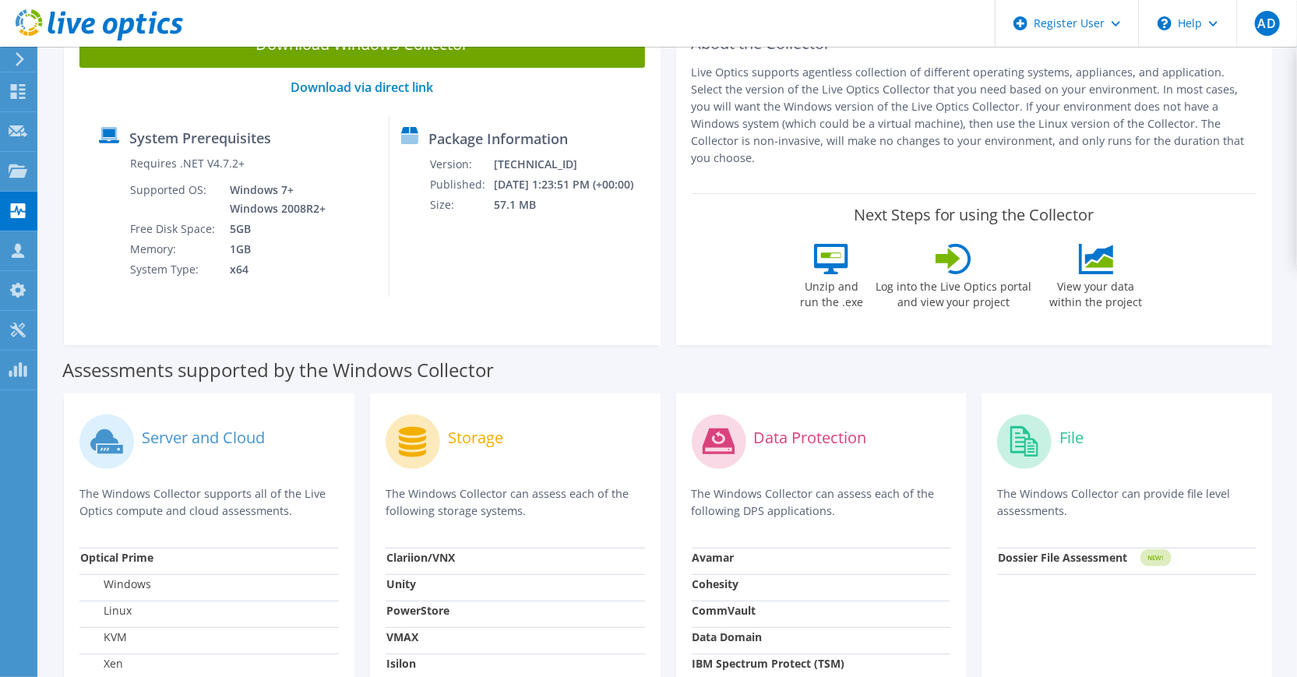
scroll to position [0, 0]
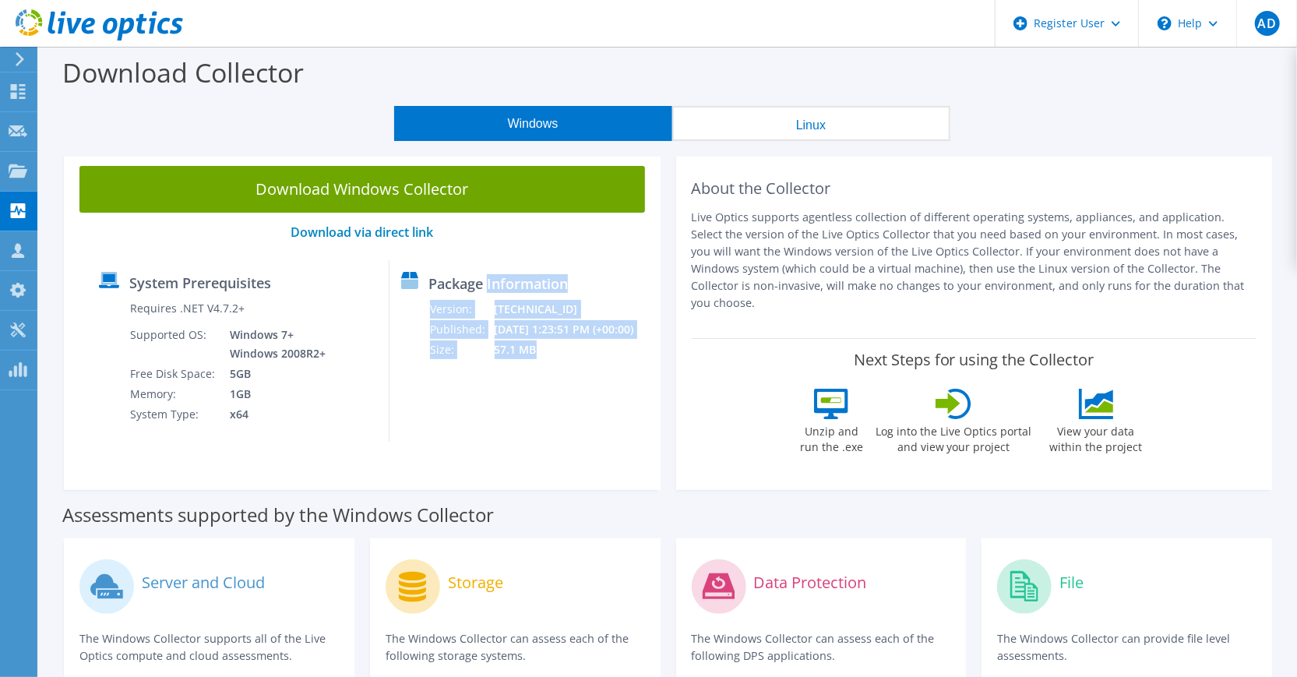
drag, startPoint x: 486, startPoint y: 280, endPoint x: 579, endPoint y: 349, distance: 115.3
click at [579, 349] on div "Package Information Version: 26.3.6.218 Published: 9/10/2025 1:23:51 PM (+00:00…" at bounding box center [512, 350] width 247 height 181
drag, startPoint x: 579, startPoint y: 349, endPoint x: 572, endPoint y: 388, distance: 39.4
click at [572, 388] on div "Package Information Version: 26.3.6.218 Published: 9/10/2025 1:23:51 PM (+00:00…" at bounding box center [512, 350] width 247 height 181
drag, startPoint x: 488, startPoint y: 286, endPoint x: 560, endPoint y: 364, distance: 105.8
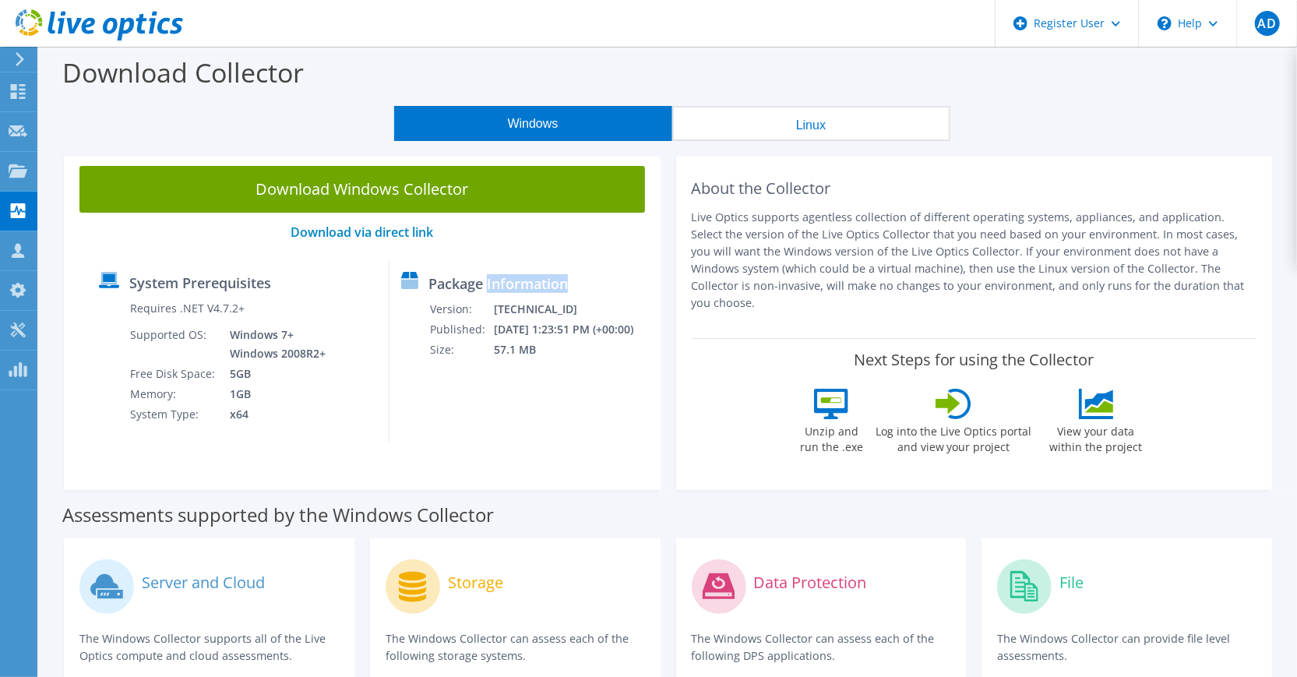
click at [560, 364] on div "Package Information Version: 26.3.6.218 Published: 9/10/2025 1:23:51 PM (+00:00…" at bounding box center [512, 350] width 247 height 181
drag, startPoint x: 560, startPoint y: 364, endPoint x: 552, endPoint y: 385, distance: 22.4
click at [552, 385] on div "Package Information Version: 26.3.6.218 Published: 9/10/2025 1:23:51 PM (+00:00…" at bounding box center [512, 350] width 247 height 181
click at [505, 301] on td "26.3.6.218" at bounding box center [574, 309] width 160 height 20
drag, startPoint x: 488, startPoint y: 285, endPoint x: 544, endPoint y: 353, distance: 87.5
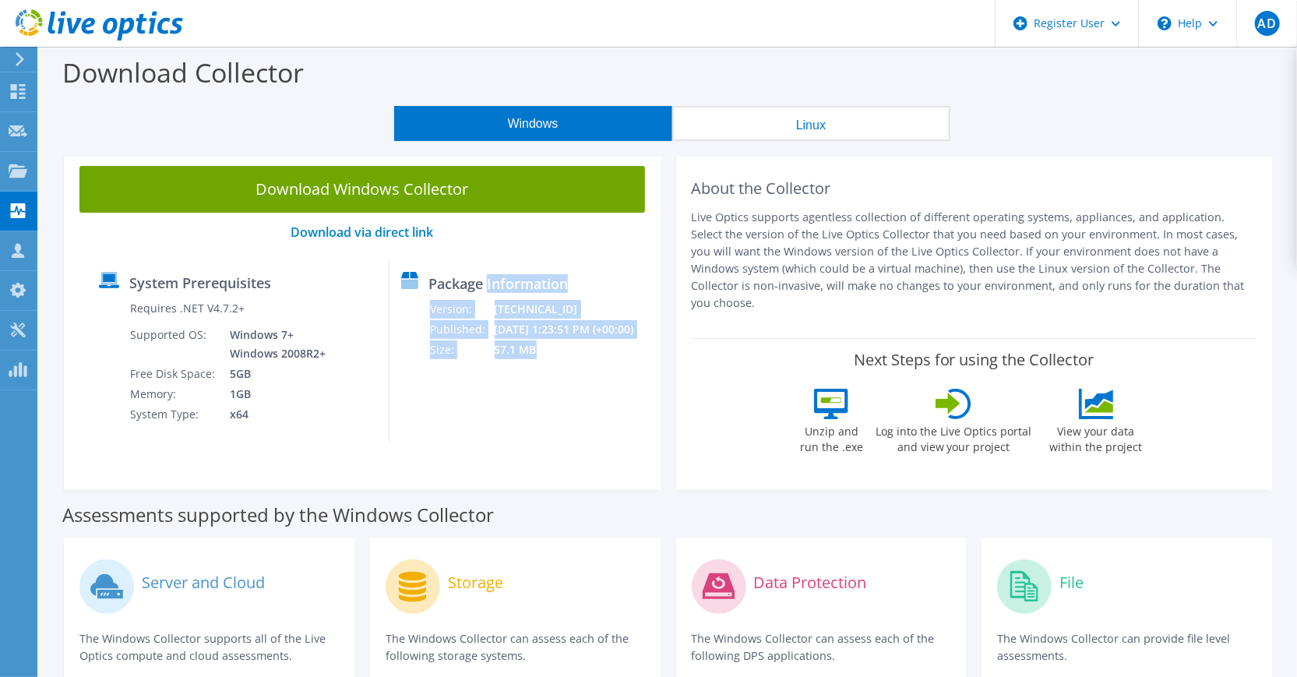
click at [544, 353] on div "Package Information Version: 26.3.6.218 Published: 9/10/2025 1:23:51 PM (+00:00…" at bounding box center [512, 350] width 247 height 181
drag, startPoint x: 544, startPoint y: 353, endPoint x: 536, endPoint y: 359, distance: 10.0
click at [536, 359] on td "57.1 MB" at bounding box center [574, 350] width 160 height 20
click at [500, 287] on label "Package Information" at bounding box center [497, 284] width 139 height 16
drag, startPoint x: 487, startPoint y: 283, endPoint x: 540, endPoint y: 357, distance: 91.0
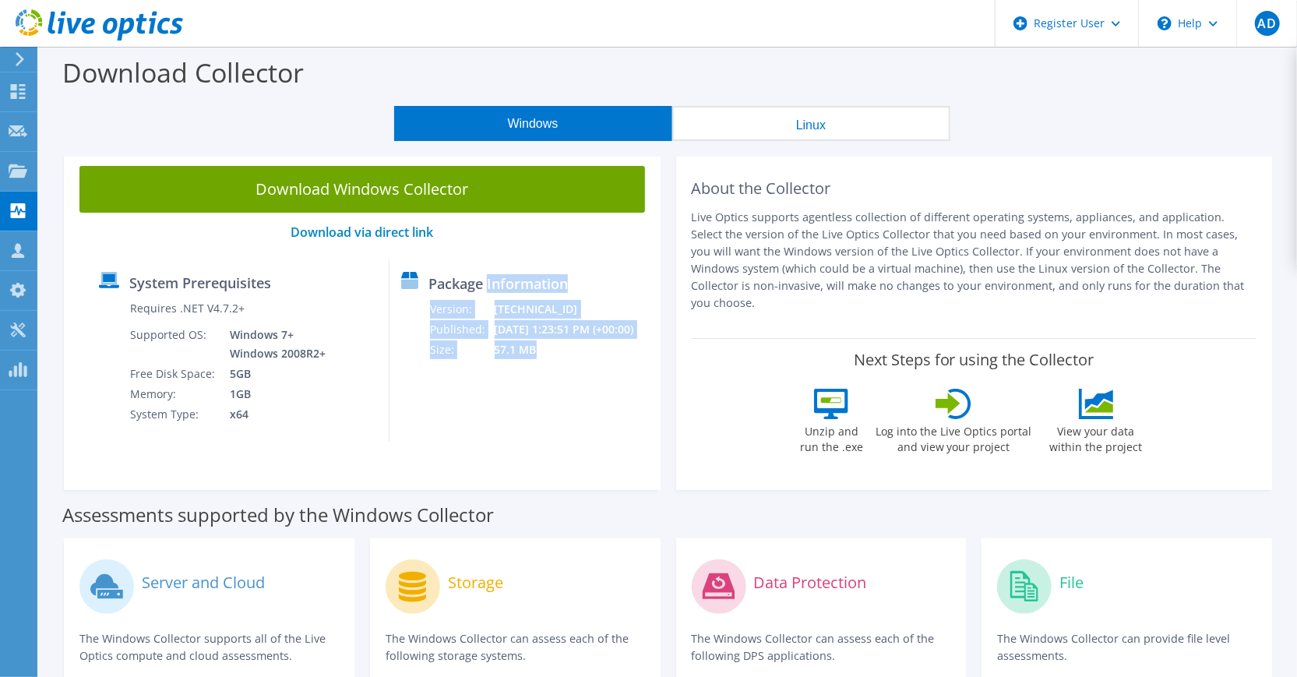
click at [540, 357] on div "Package Information Version: 26.3.6.218 Published: 9/10/2025 1:23:51 PM (+00:00…" at bounding box center [512, 350] width 247 height 181
drag, startPoint x: 540, startPoint y: 357, endPoint x: 515, endPoint y: 374, distance: 29.8
click at [515, 374] on div "Package Information Version: 26.3.6.218 Published: 9/10/2025 1:23:51 PM (+00:00…" at bounding box center [512, 350] width 247 height 181
click at [491, 291] on label "Package Information" at bounding box center [497, 284] width 139 height 16
drag, startPoint x: 488, startPoint y: 283, endPoint x: 549, endPoint y: 352, distance: 92.2
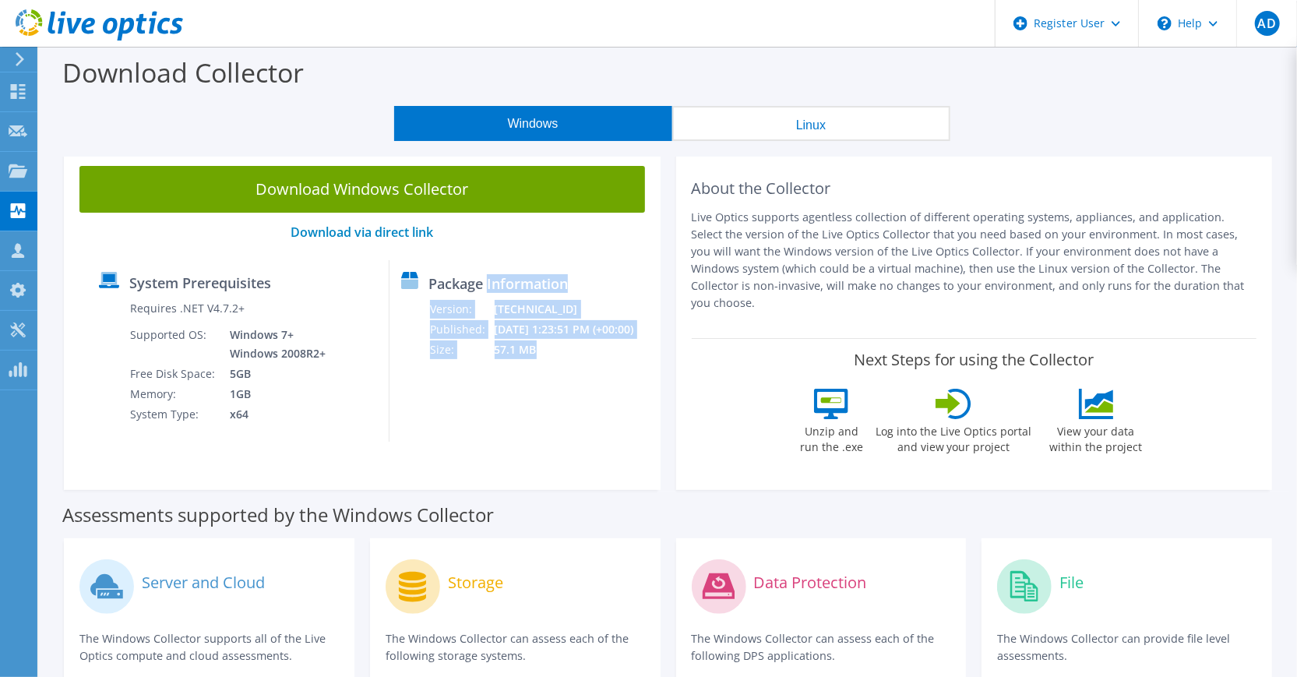
click at [549, 352] on div "Package Information Version: 26.3.6.218 Published: 9/10/2025 1:23:51 PM (+00:00…" at bounding box center [512, 350] width 247 height 181
drag, startPoint x: 549, startPoint y: 352, endPoint x: 526, endPoint y: 378, distance: 34.2
click at [526, 378] on div "Package Information Version: 26.3.6.218 Published: 9/10/2025 1:23:51 PM (+00:00…" at bounding box center [512, 350] width 247 height 181
click at [517, 306] on td "26.3.6.218" at bounding box center [574, 309] width 160 height 20
drag, startPoint x: 488, startPoint y: 285, endPoint x: 548, endPoint y: 347, distance: 85.9
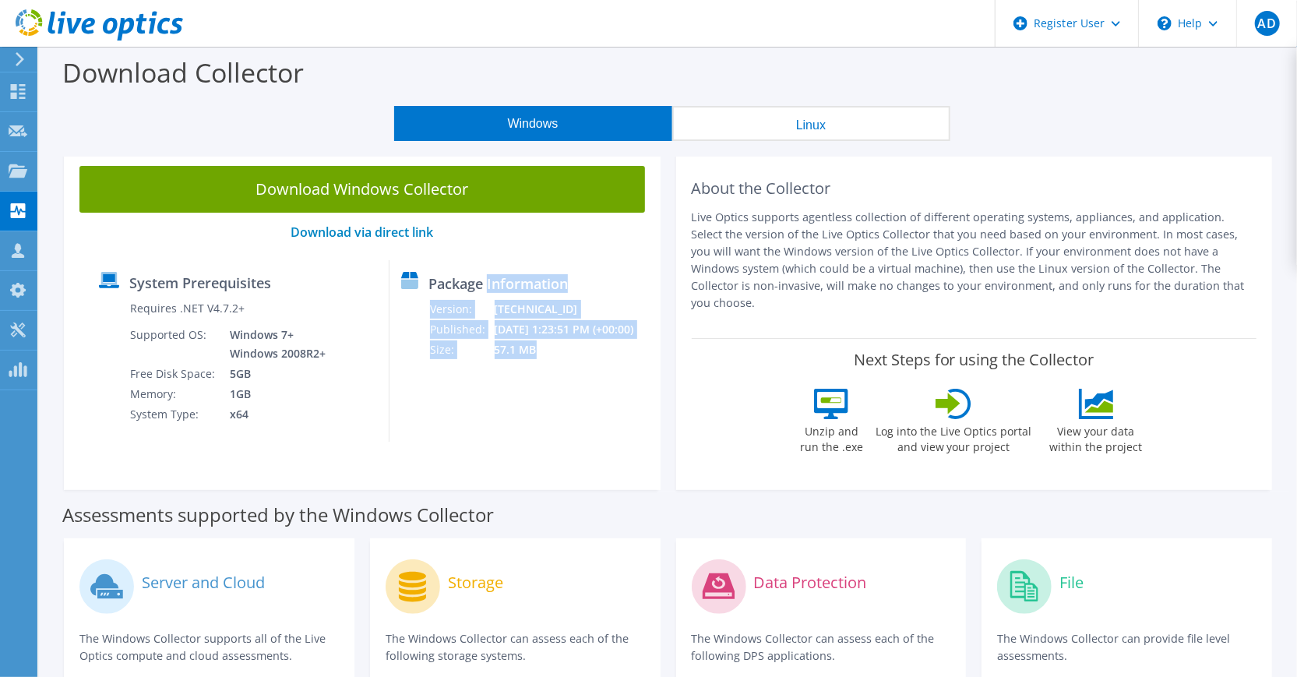
click at [548, 347] on div "Package Information Version: 26.3.6.218 Published: 9/10/2025 1:23:51 PM (+00:00…" at bounding box center [512, 350] width 247 height 181
click at [507, 285] on label "Package Information" at bounding box center [497, 284] width 139 height 16
drag, startPoint x: 487, startPoint y: 286, endPoint x: 534, endPoint y: 342, distance: 73.5
click at [534, 342] on div "Package Information Version: 26.3.6.218 Published: 9/10/2025 1:23:51 PM (+00:00…" at bounding box center [512, 350] width 247 height 181
drag, startPoint x: 534, startPoint y: 342, endPoint x: 504, endPoint y: 357, distance: 34.1
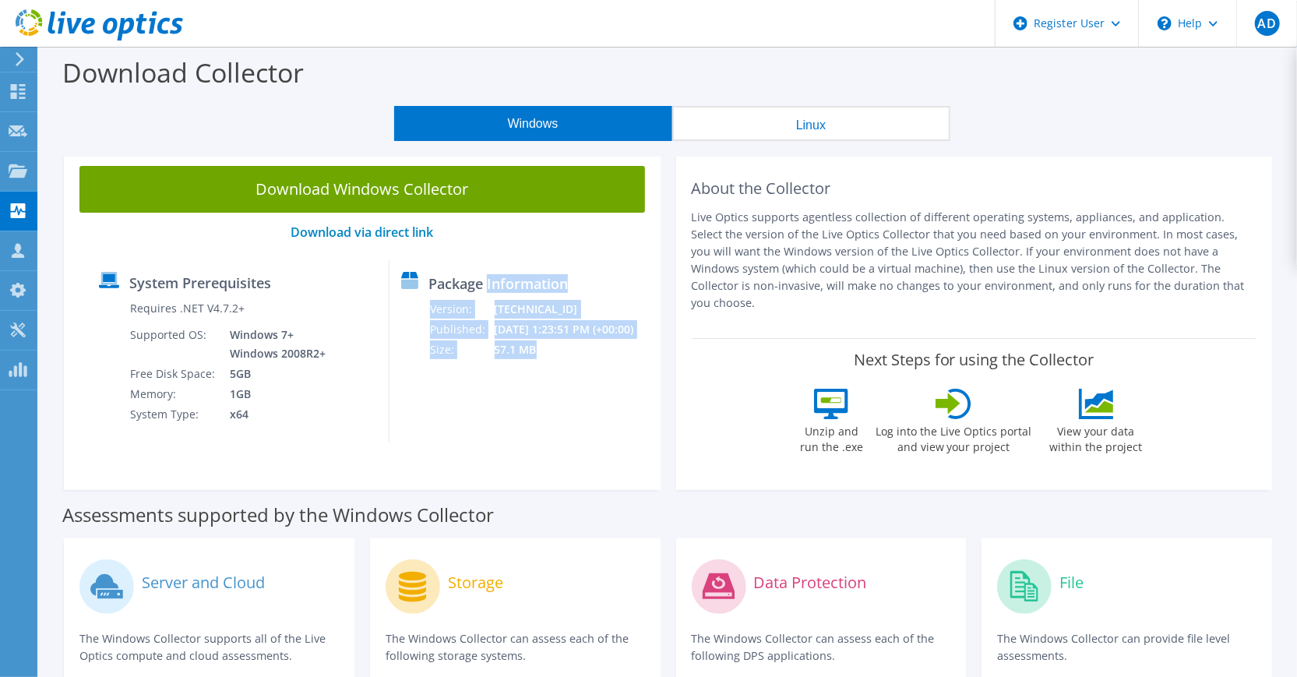
click at [504, 357] on td "57.1 MB" at bounding box center [574, 350] width 160 height 20
click at [494, 310] on td "26.3.6.218" at bounding box center [574, 309] width 160 height 20
drag, startPoint x: 487, startPoint y: 285, endPoint x: 542, endPoint y: 368, distance: 100.0
click at [542, 368] on div "Package Information Version: 26.3.6.218 Published: 9/10/2025 1:23:51 PM (+00:00…" at bounding box center [512, 350] width 247 height 181
drag, startPoint x: 542, startPoint y: 368, endPoint x: 506, endPoint y: 376, distance: 36.7
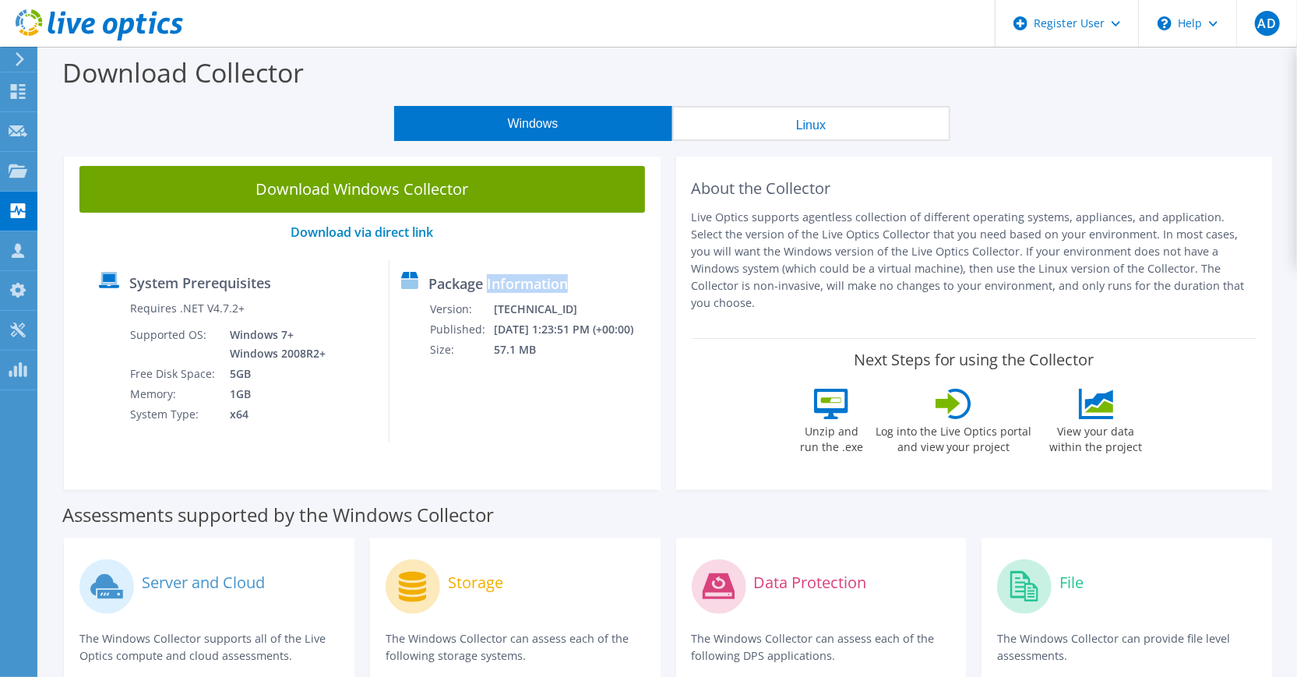
click at [506, 376] on div "Package Information Version: 26.3.6.218 Published: 9/10/2025 1:23:51 PM (+00:00…" at bounding box center [512, 350] width 247 height 181
click at [496, 299] on td "26.3.6.218" at bounding box center [574, 309] width 160 height 20
drag, startPoint x: 488, startPoint y: 285, endPoint x: 541, endPoint y: 381, distance: 109.8
click at [541, 381] on div "Package Information Version: 26.3.6.218 Published: 9/10/2025 1:23:51 PM (+00:00…" at bounding box center [512, 350] width 247 height 181
drag, startPoint x: 541, startPoint y: 381, endPoint x: 524, endPoint y: 386, distance: 18.0
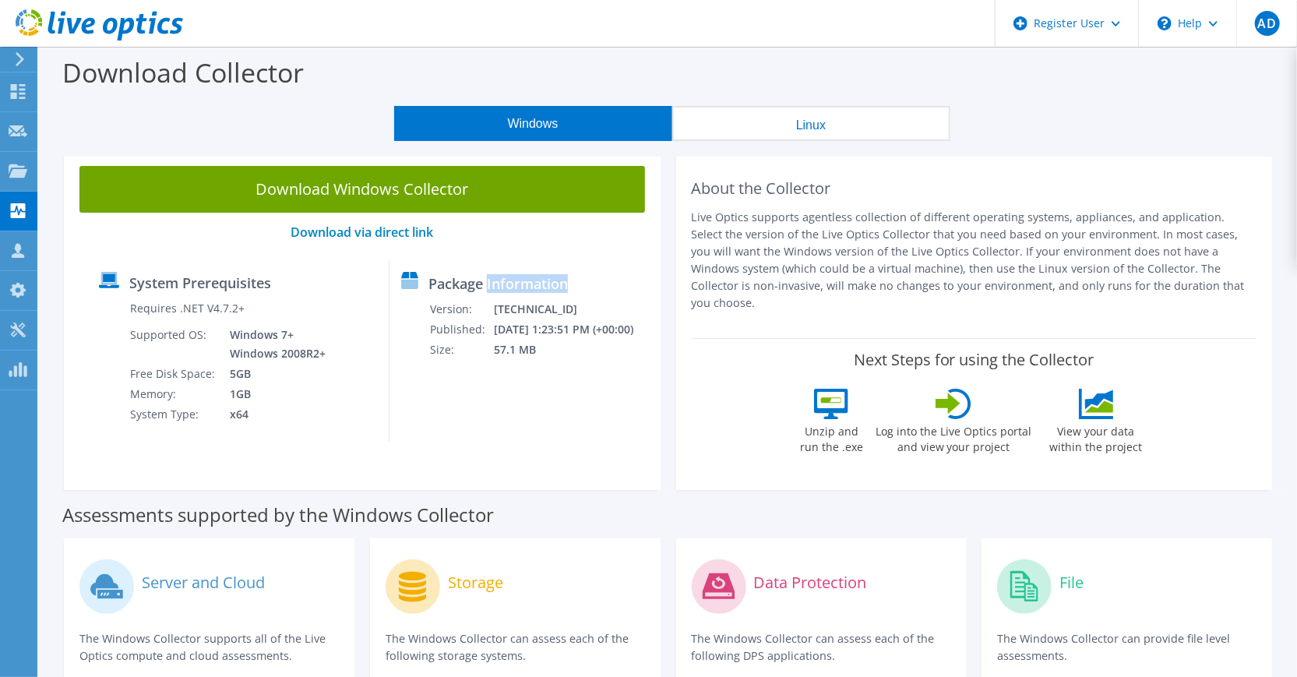
click at [527, 396] on div "Package Information Version: 26.3.6.218 Published: 9/10/2025 1:23:51 PM (+00:00…" at bounding box center [512, 350] width 247 height 181
click at [502, 291] on label "Package Information" at bounding box center [497, 284] width 139 height 16
drag, startPoint x: 487, startPoint y: 282, endPoint x: 537, endPoint y: 356, distance: 89.7
click at [537, 356] on div "Package Information Version: 26.3.6.218 Published: 9/10/2025 1:23:51 PM (+00:00…" at bounding box center [512, 350] width 247 height 181
drag, startPoint x: 537, startPoint y: 356, endPoint x: 525, endPoint y: 382, distance: 29.3
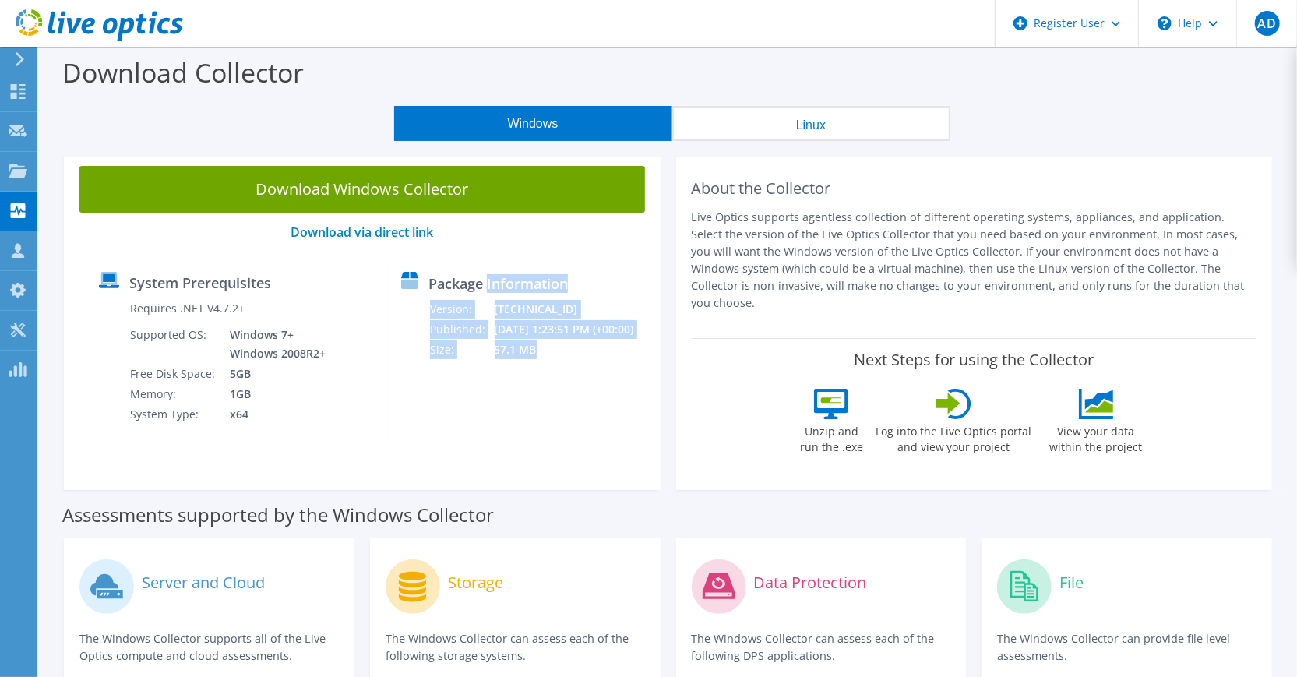
click at [525, 384] on div "Package Information Version: 26.3.6.218 Published: 9/10/2025 1:23:51 PM (+00:00…" at bounding box center [512, 350] width 247 height 181
click at [515, 306] on td "26.3.6.218" at bounding box center [574, 309] width 160 height 20
drag, startPoint x: 487, startPoint y: 287, endPoint x: 530, endPoint y: 357, distance: 82.6
click at [530, 357] on div "Package Information Version: 26.3.6.218 Published: 9/10/2025 1:23:51 PM (+00:00…" at bounding box center [512, 350] width 247 height 181
drag, startPoint x: 530, startPoint y: 357, endPoint x: 526, endPoint y: 386, distance: 29.9
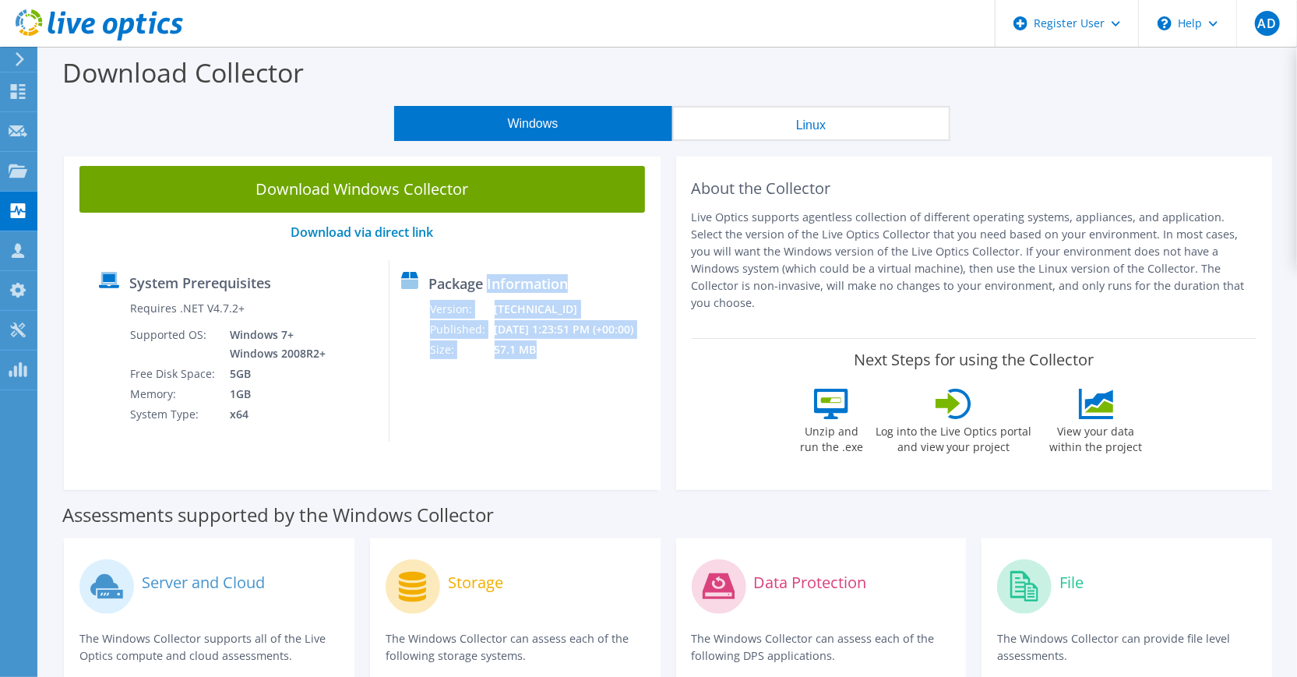
click at [526, 386] on div "Package Information Version: 26.3.6.218 Published: 9/10/2025 1:23:51 PM (+00:00…" at bounding box center [512, 350] width 247 height 181
click at [525, 364] on div "Package Information Version: 26.3.6.218 Published: 9/10/2025 1:23:51 PM (+00:00…" at bounding box center [512, 350] width 247 height 181
drag, startPoint x: 488, startPoint y: 287, endPoint x: 526, endPoint y: 352, distance: 75.7
click at [526, 352] on div "Package Information Version: 26.3.6.218 Published: 9/10/2025 1:23:51 PM (+00:00…" at bounding box center [512, 350] width 247 height 181
drag, startPoint x: 526, startPoint y: 352, endPoint x: 526, endPoint y: 382, distance: 30.4
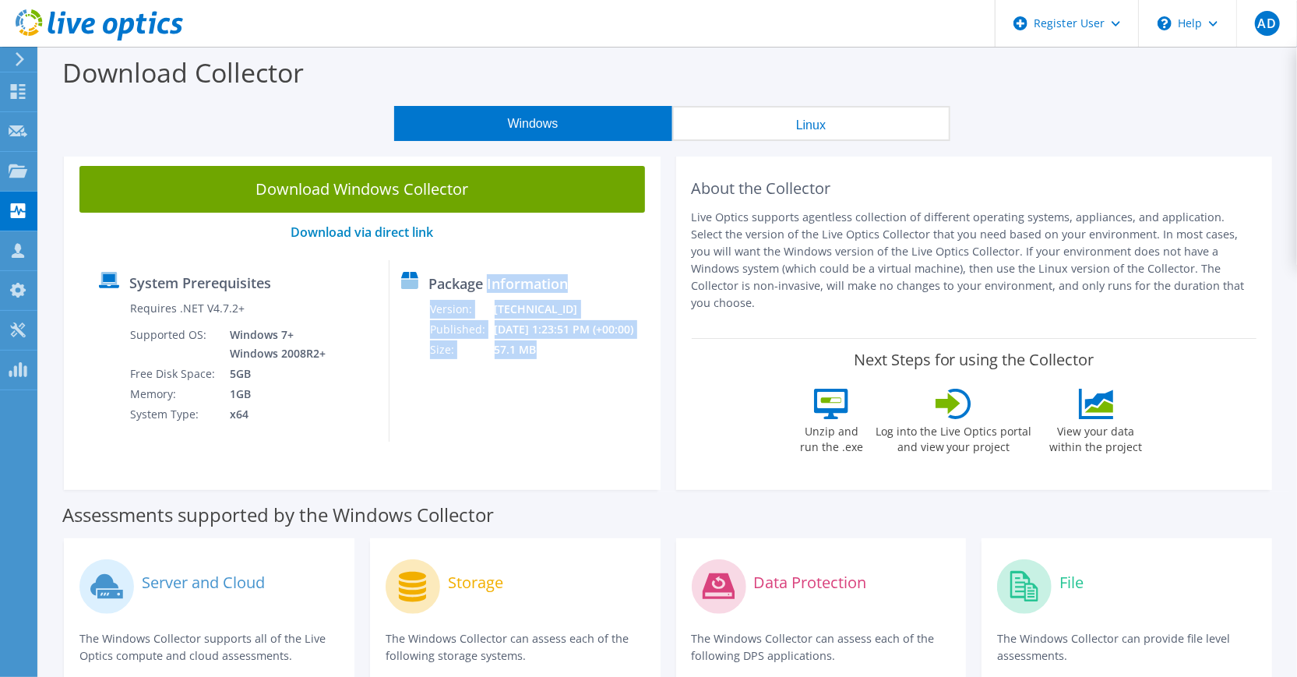
click at [526, 382] on div "Package Information Version: 26.3.6.218 Published: 9/10/2025 1:23:51 PM (+00:00…" at bounding box center [512, 350] width 247 height 181
click at [504, 300] on td "26.3.6.218" at bounding box center [574, 309] width 160 height 20
drag, startPoint x: 486, startPoint y: 288, endPoint x: 529, endPoint y: 358, distance: 82.1
click at [529, 358] on div "Package Information Version: 26.3.6.218 Published: 9/10/2025 1:23:51 PM (+00:00…" at bounding box center [512, 350] width 247 height 181
drag, startPoint x: 529, startPoint y: 358, endPoint x: 497, endPoint y: 393, distance: 46.8
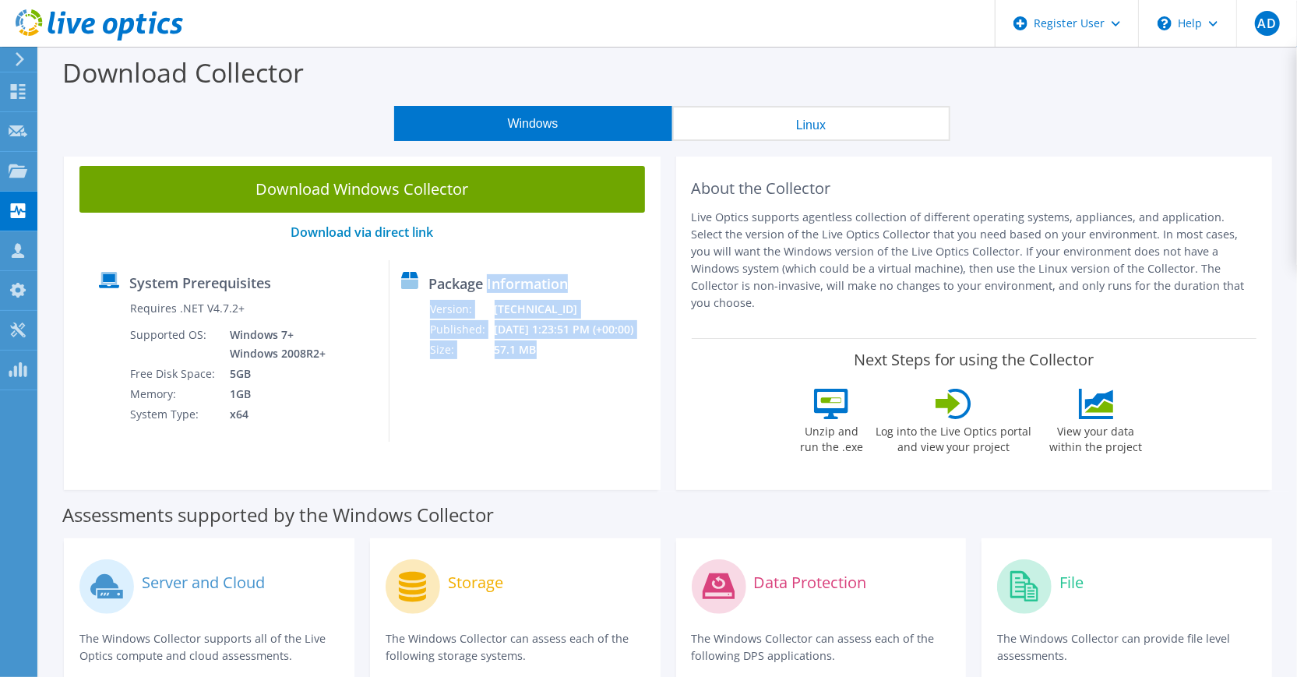
click at [497, 393] on div "Package Information Version: 26.3.6.218 Published: 9/10/2025 1:23:51 PM (+00:00…" at bounding box center [512, 350] width 247 height 181
click at [509, 395] on div "Package Information Version: 26.3.6.218 Published: 9/10/2025 1:23:51 PM (+00:00…" at bounding box center [512, 350] width 247 height 181
click at [670, 233] on div "About the Collector Live Optics supports agentless collection of different oper…" at bounding box center [974, 320] width 612 height 340
click at [1111, 113] on div "Windows Linux" at bounding box center [672, 123] width 1234 height 35
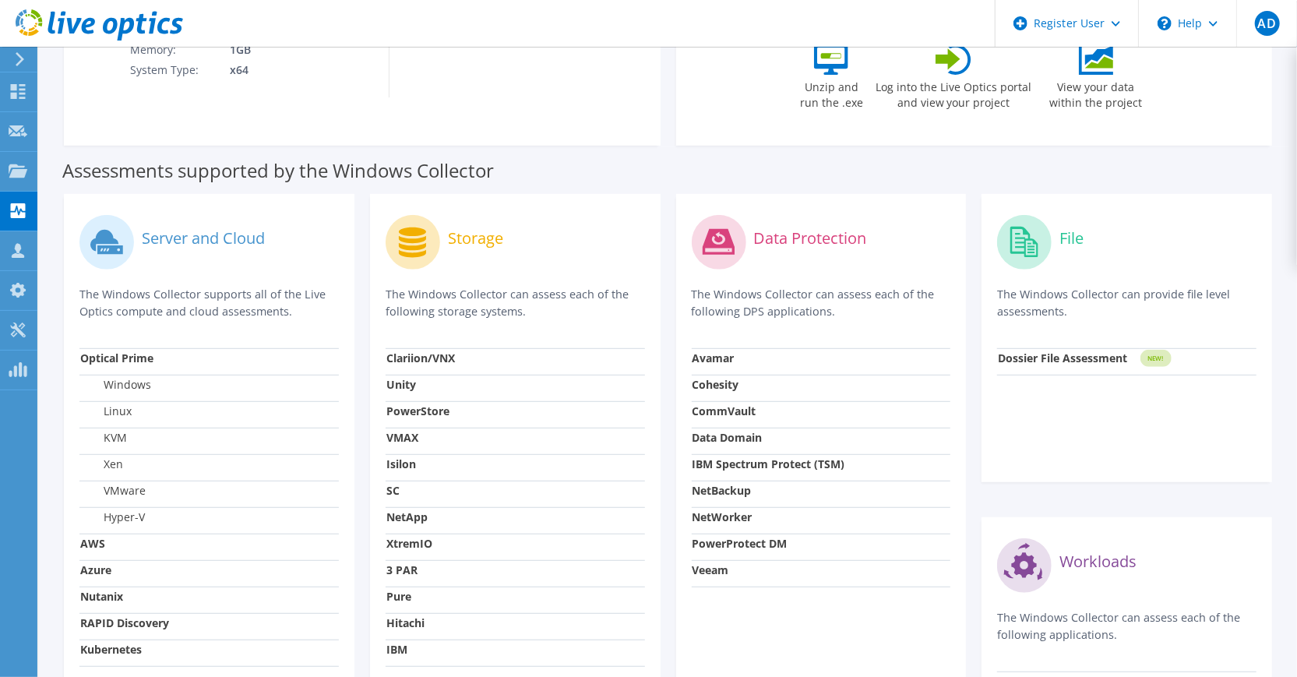
scroll to position [437, 0]
